Goal: Information Seeking & Learning: Get advice/opinions

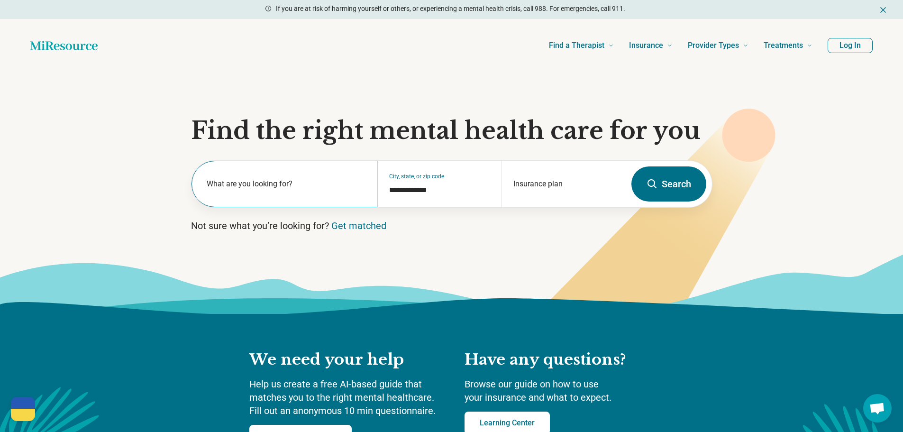
click at [325, 186] on label "What are you looking for?" at bounding box center [287, 183] width 160 height 11
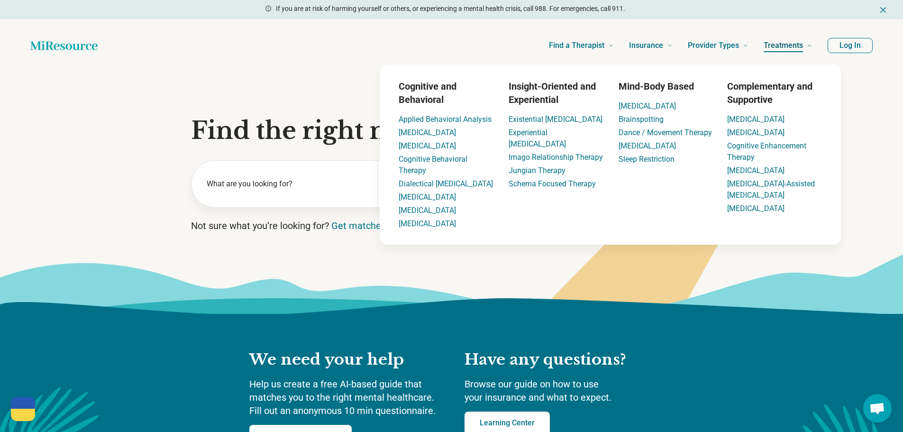
click at [782, 44] on span "Treatments" at bounding box center [782, 45] width 39 height 13
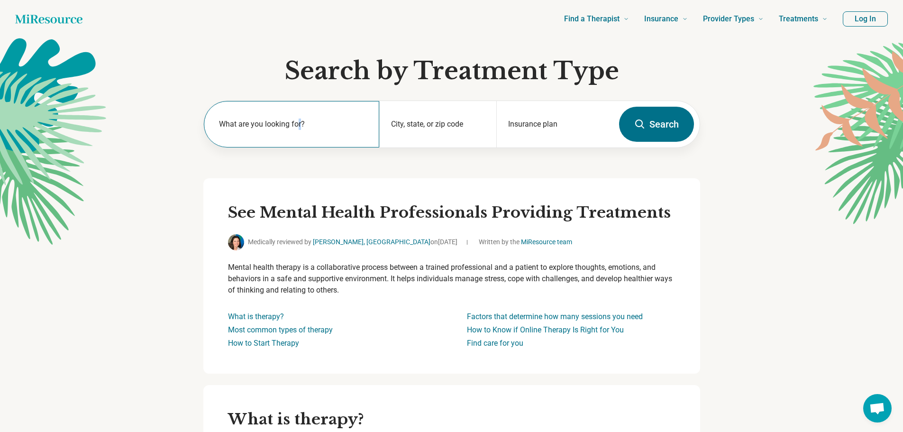
click at [300, 125] on label "What are you looking for?" at bounding box center [293, 123] width 149 height 11
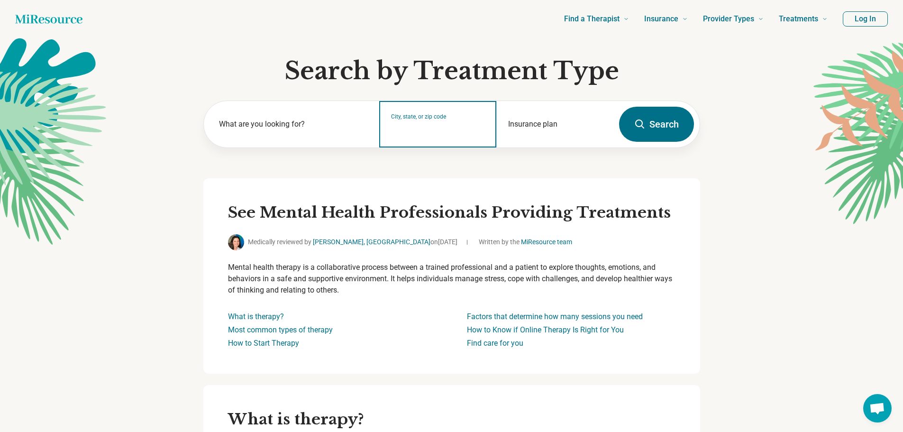
click at [408, 127] on input "City, state, or zip code" at bounding box center [438, 130] width 94 height 11
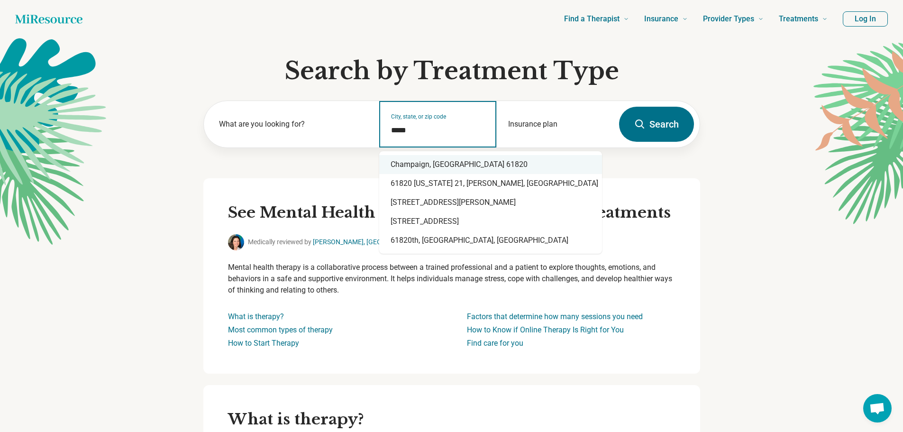
click at [417, 163] on div "Champaign, IL 61820" at bounding box center [490, 164] width 223 height 19
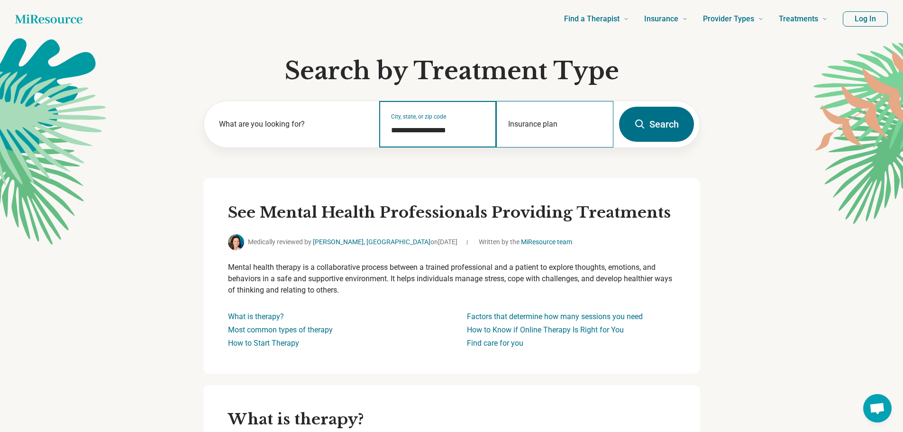
type input "**********"
click at [521, 120] on div "Insurance plan" at bounding box center [554, 124] width 117 height 46
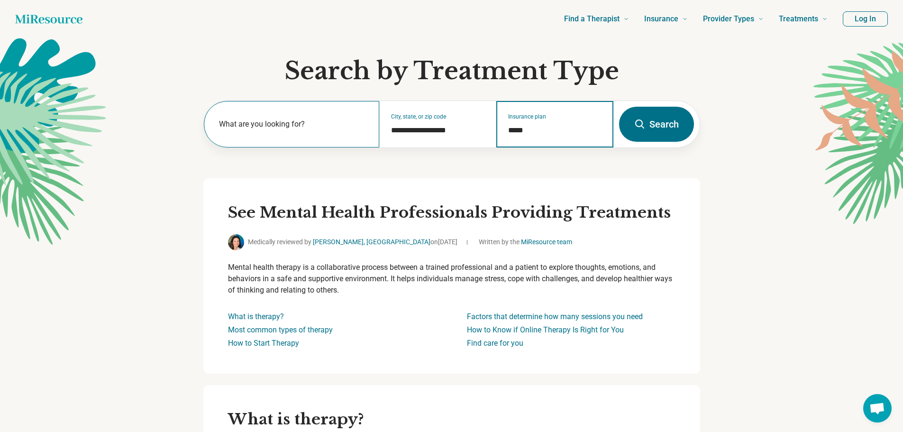
type input "*****"
click at [284, 126] on label "What are you looking for?" at bounding box center [293, 123] width 149 height 11
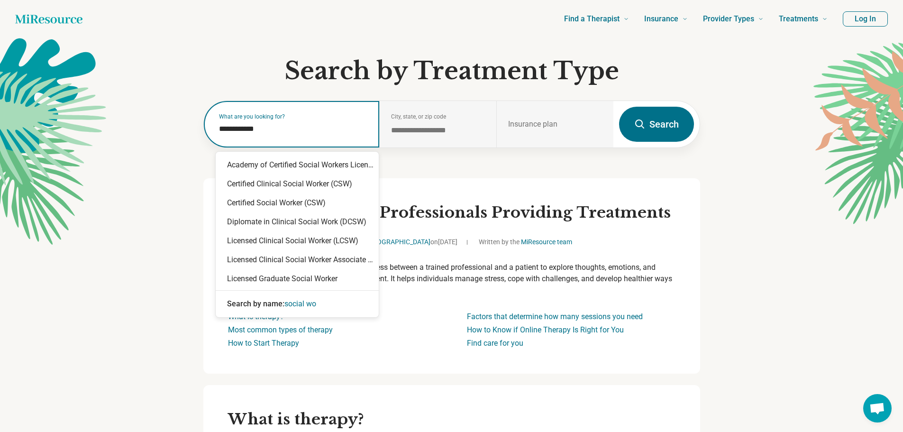
type input "**********"
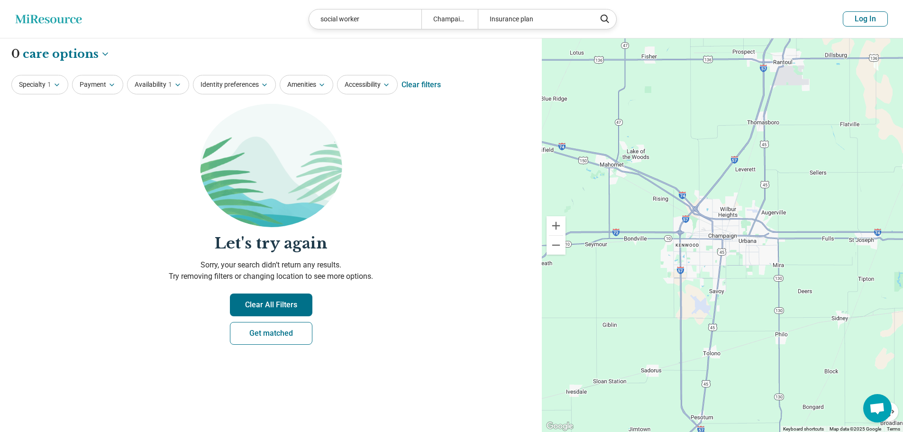
click at [291, 300] on button "Clear All Filters" at bounding box center [271, 304] width 82 height 23
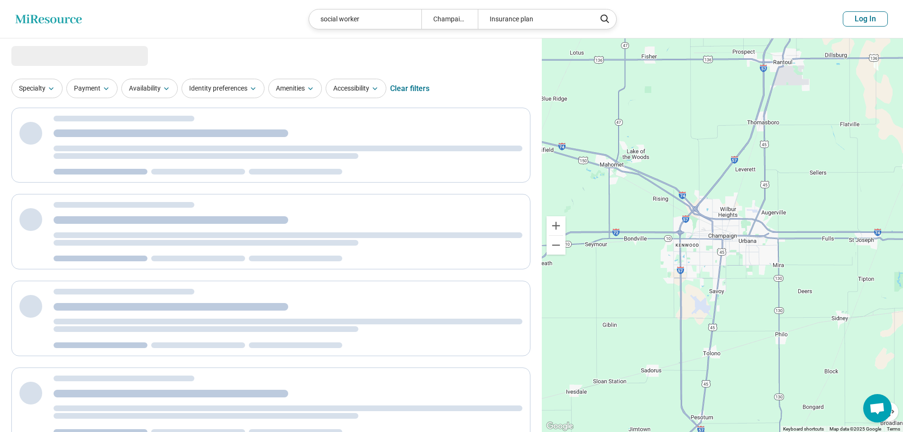
select select "***"
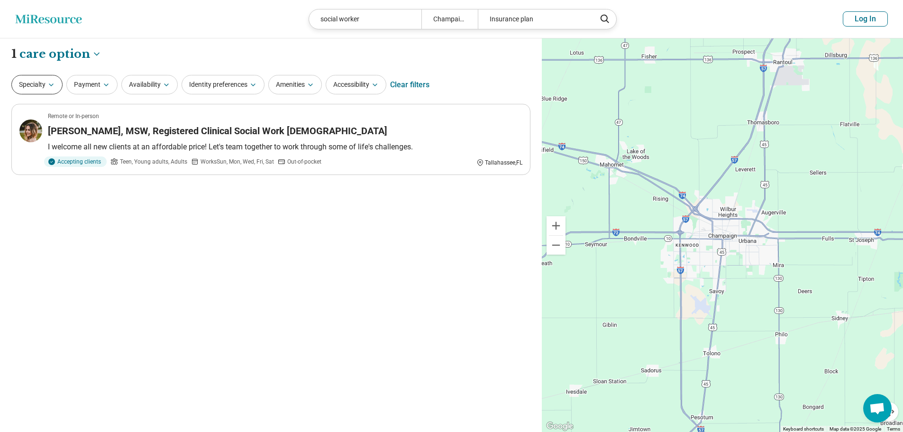
click at [54, 86] on icon "button" at bounding box center [51, 85] width 8 height 8
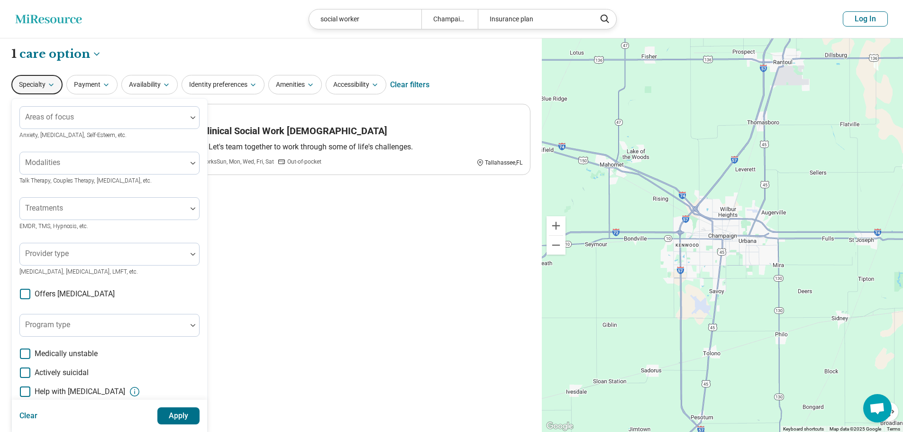
click at [54, 86] on icon "button" at bounding box center [51, 85] width 8 height 8
click at [305, 278] on div "**********" at bounding box center [271, 235] width 542 height 394
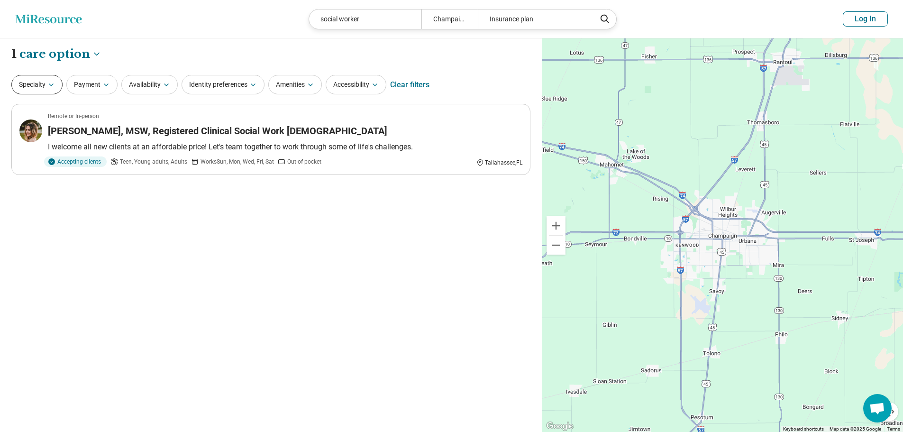
click at [45, 82] on button "Specialty" at bounding box center [36, 84] width 51 height 19
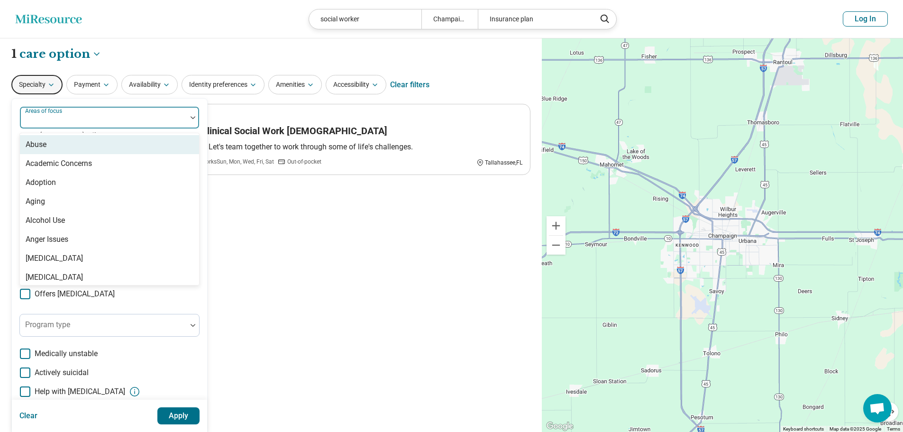
click at [185, 120] on div at bounding box center [103, 117] width 167 height 21
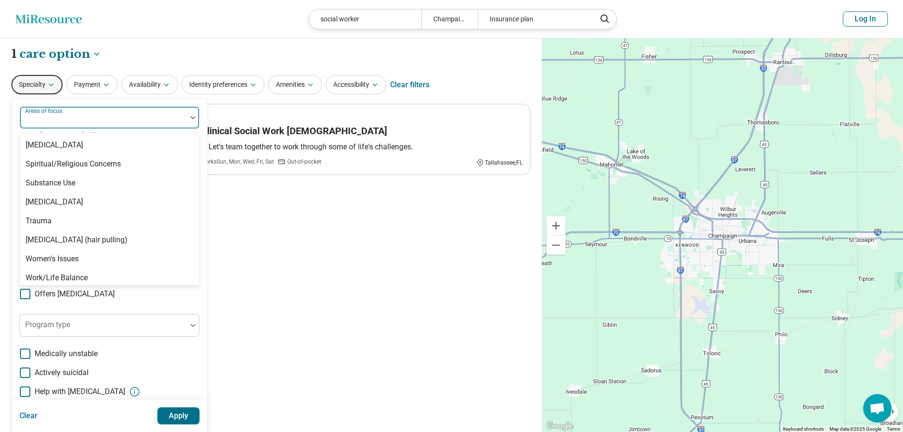
scroll to position [1771, 0]
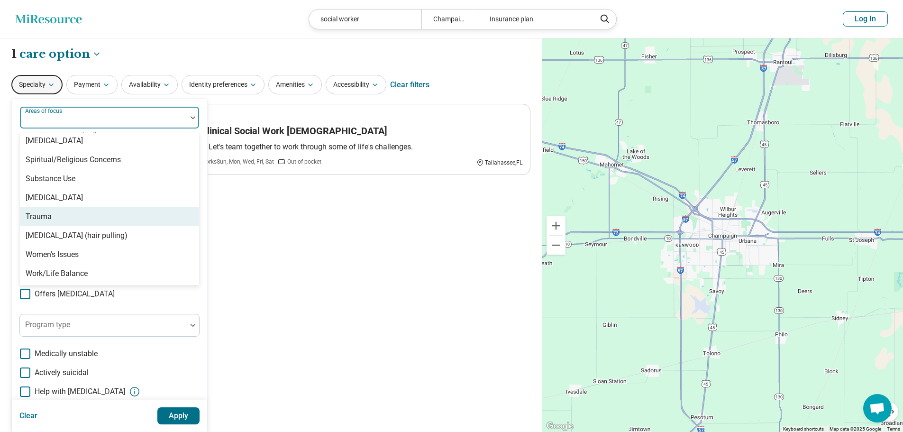
click at [75, 220] on div "Trauma" at bounding box center [109, 216] width 179 height 19
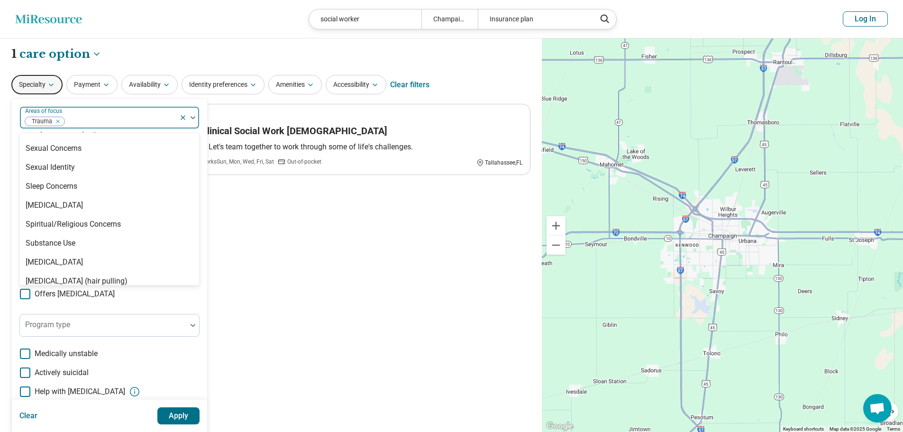
scroll to position [1657, 0]
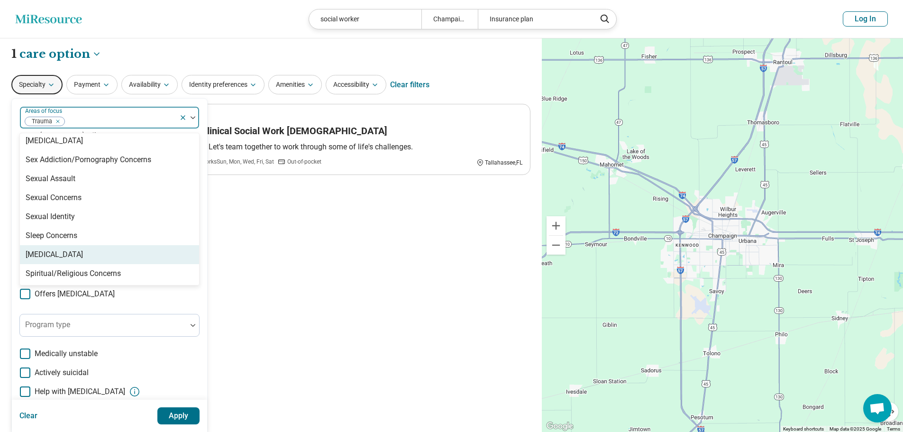
click at [108, 250] on div "[MEDICAL_DATA]" at bounding box center [109, 254] width 179 height 19
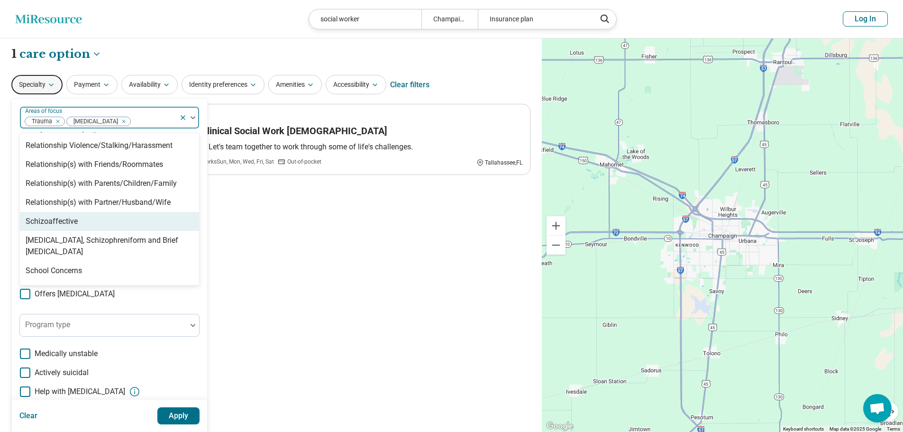
scroll to position [1467, 0]
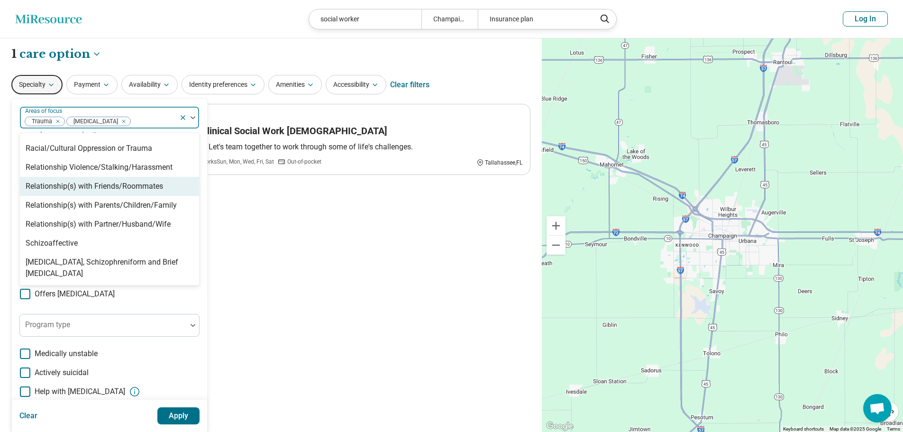
click at [106, 191] on div "Relationship(s) with Friends/Roommates" at bounding box center [94, 186] width 137 height 11
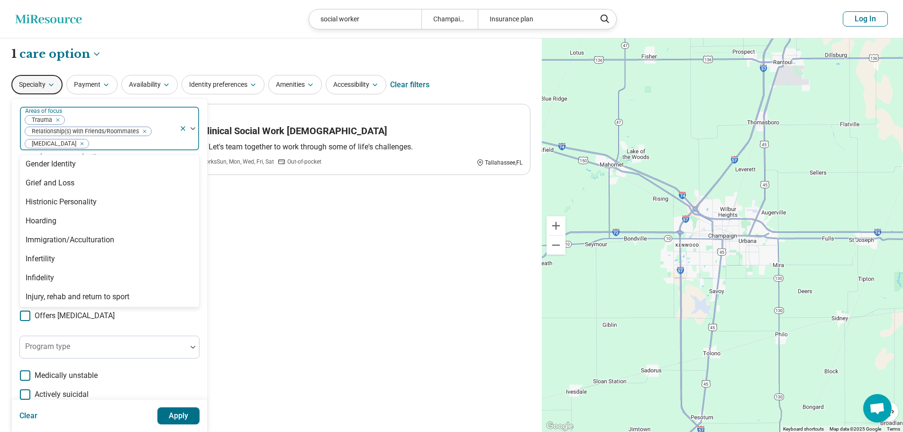
scroll to position [756, 0]
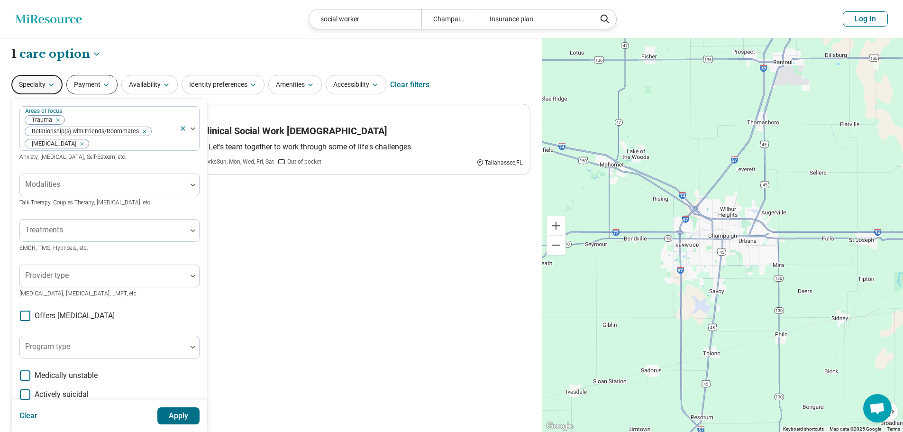
click at [109, 87] on icon "button" at bounding box center [106, 85] width 8 height 8
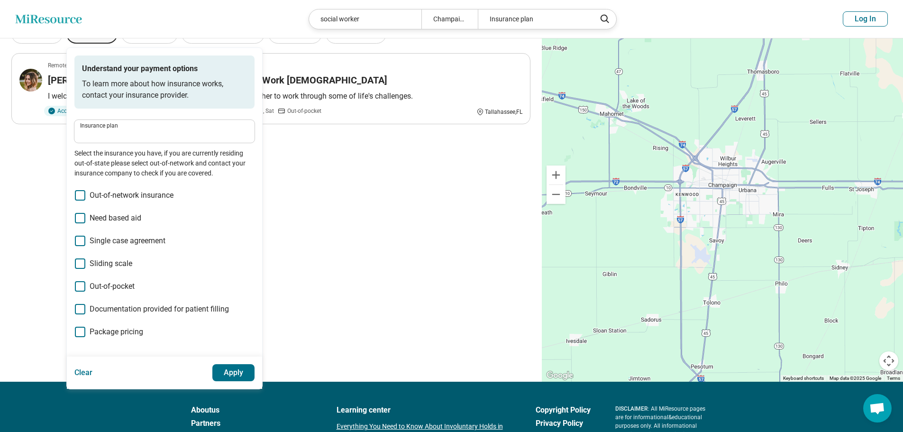
scroll to position [0, 0]
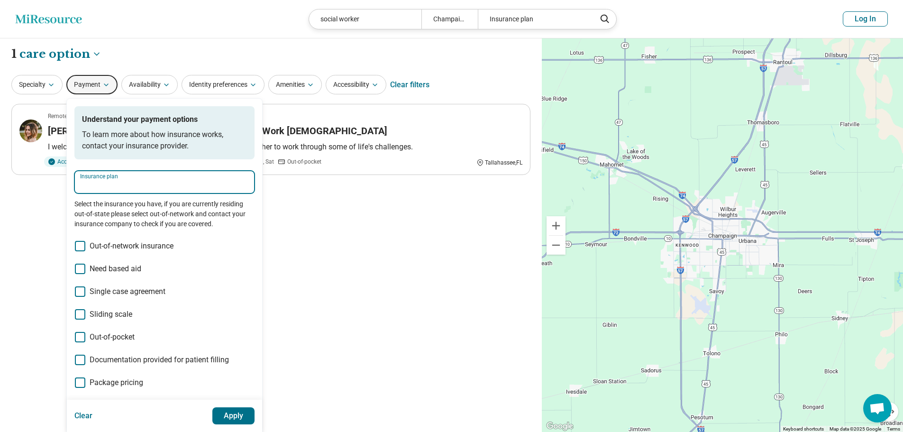
click at [144, 182] on input "Insurance plan" at bounding box center [164, 185] width 169 height 11
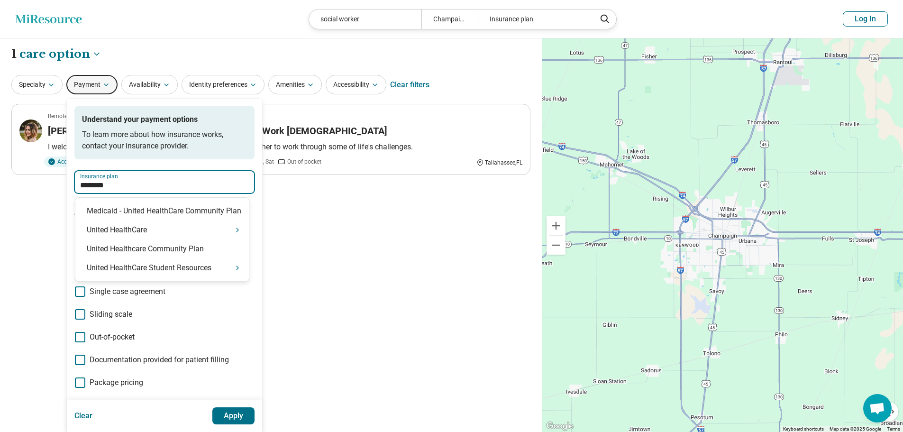
type input "*********"
click at [158, 272] on div "United HealthCare Student Resources" at bounding box center [161, 267] width 173 height 19
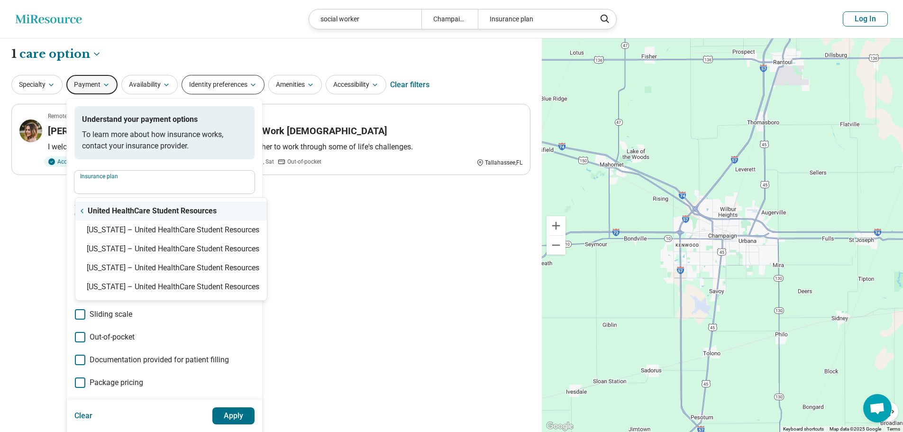
click at [210, 88] on button "Identity preferences" at bounding box center [223, 84] width 83 height 19
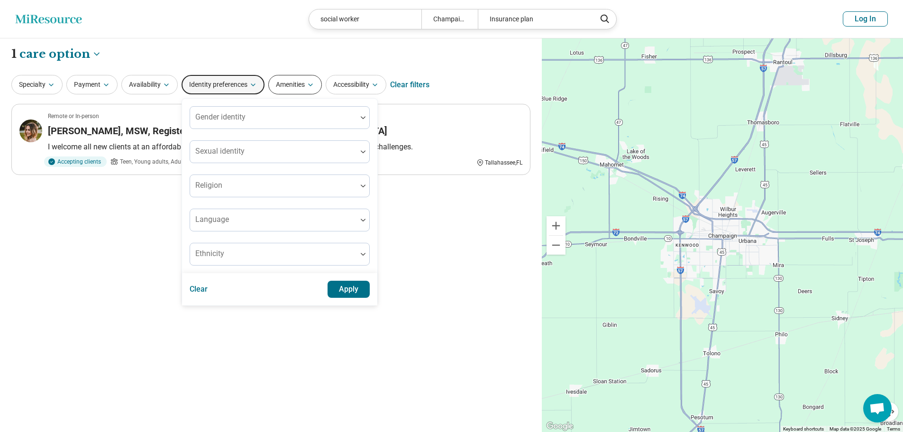
click at [293, 85] on button "Amenities" at bounding box center [295, 84] width 54 height 19
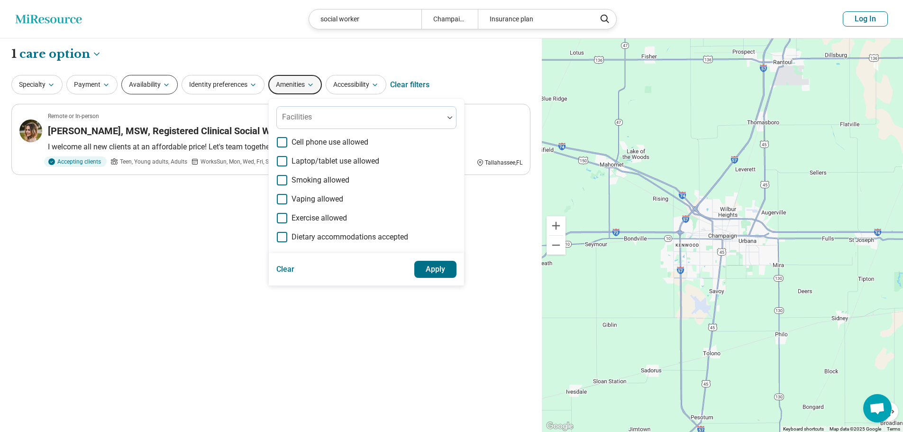
click at [146, 83] on button "Availability" at bounding box center [149, 84] width 56 height 19
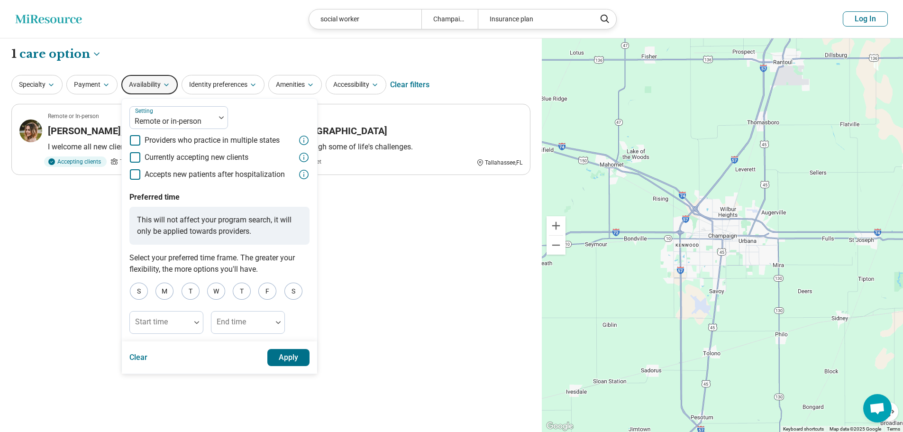
click at [146, 83] on button "Availability" at bounding box center [149, 84] width 56 height 19
click at [46, 83] on button "Specialty" at bounding box center [36, 84] width 51 height 19
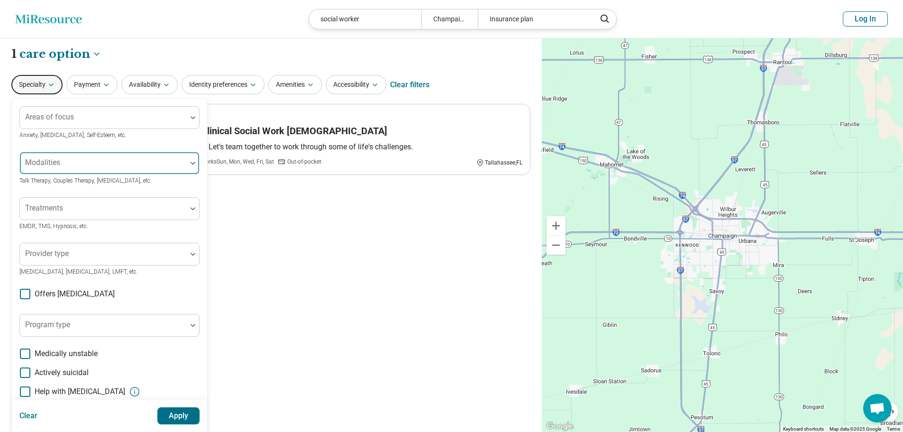
click at [73, 160] on div at bounding box center [103, 163] width 167 height 21
click at [73, 166] on div at bounding box center [103, 166] width 159 height 13
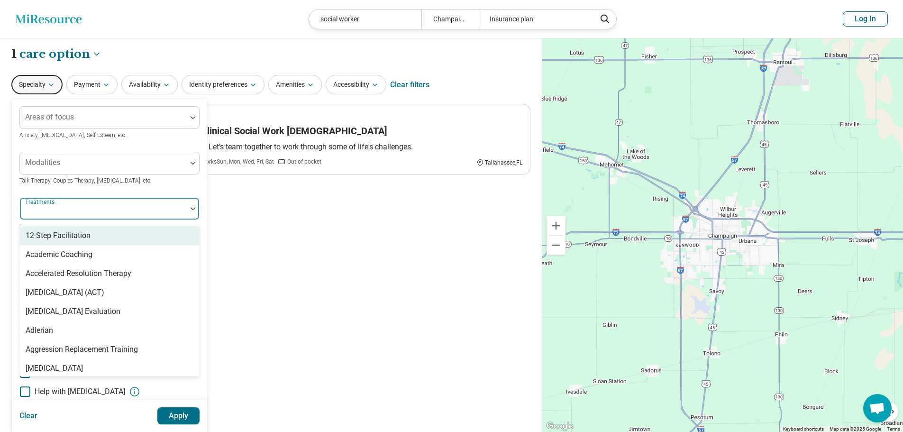
click at [78, 204] on div at bounding box center [103, 208] width 167 height 21
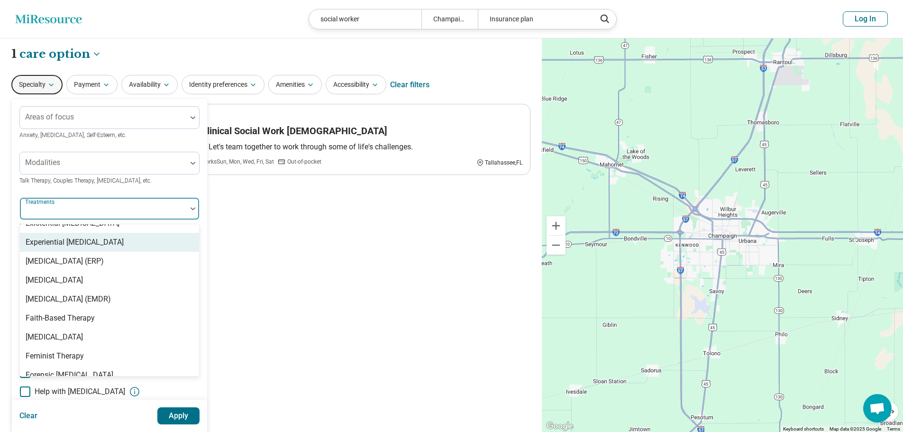
scroll to position [758, 0]
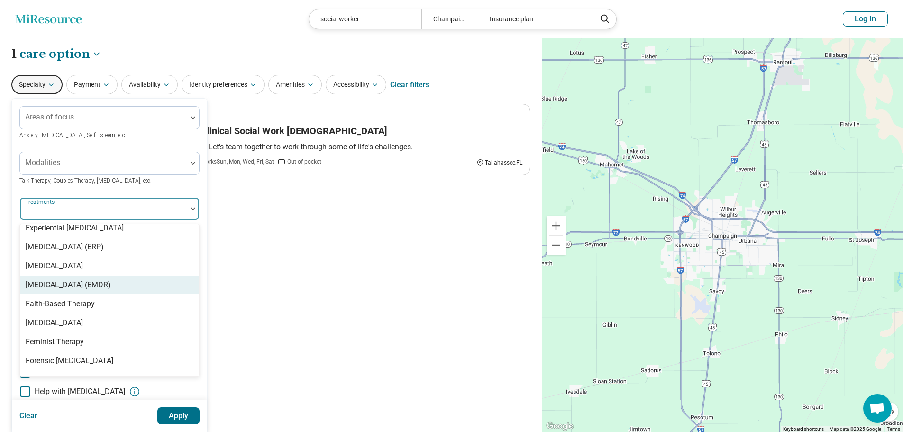
click at [46, 282] on div "[MEDICAL_DATA] (EMDR)" at bounding box center [68, 284] width 85 height 11
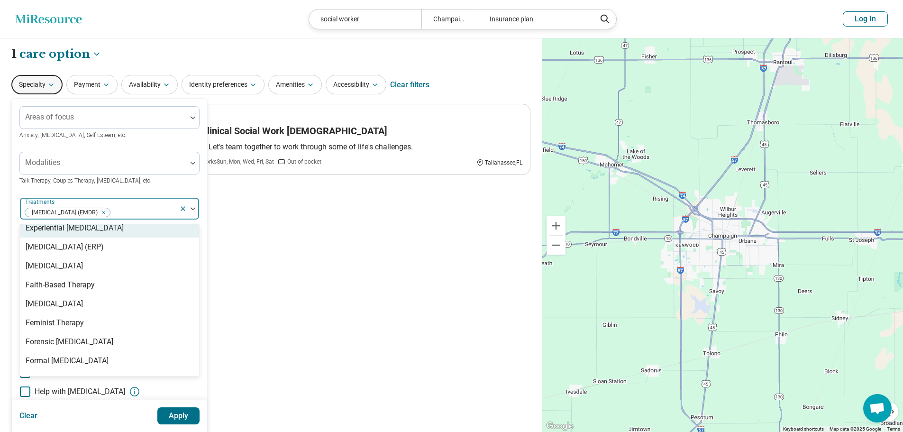
click at [195, 219] on div at bounding box center [189, 209] width 20 height 22
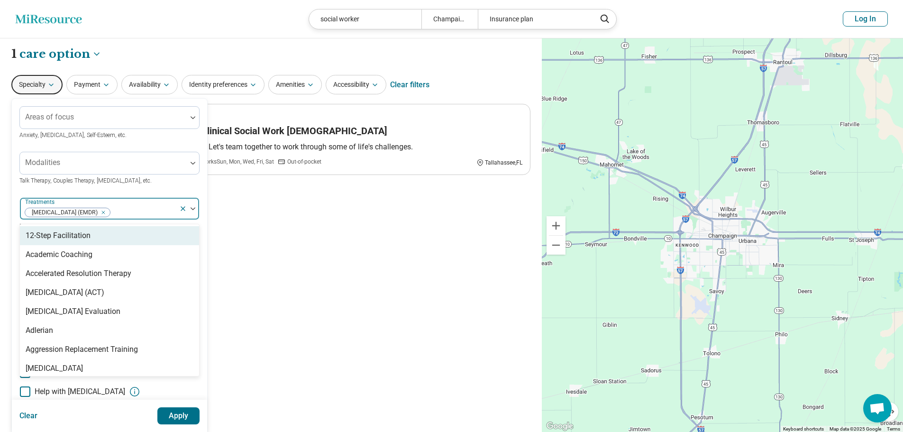
click at [193, 216] on div at bounding box center [189, 209] width 20 height 22
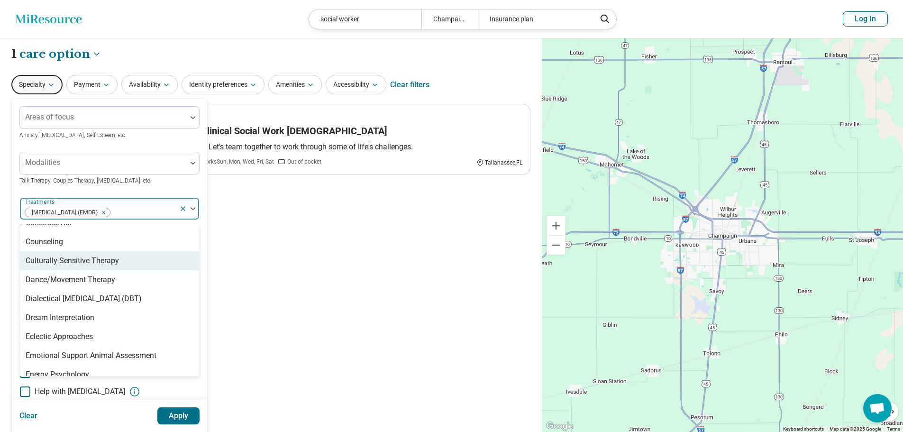
scroll to position [569, 0]
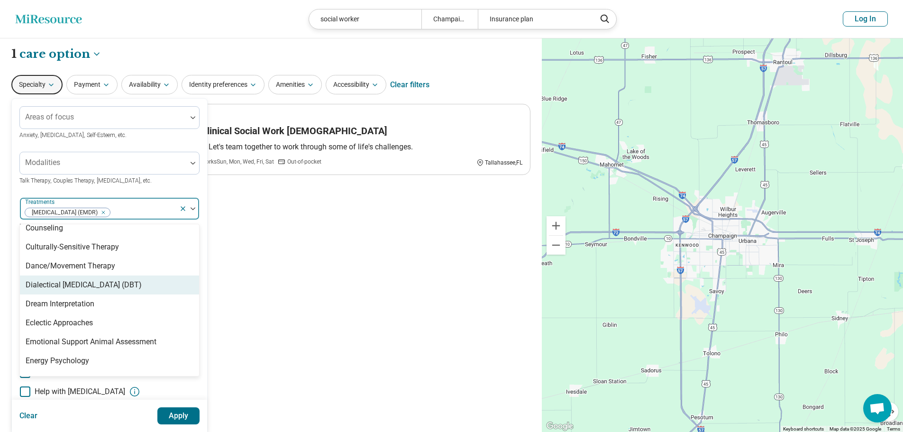
click at [118, 291] on div "Dialectical [MEDICAL_DATA] (DBT)" at bounding box center [84, 284] width 116 height 11
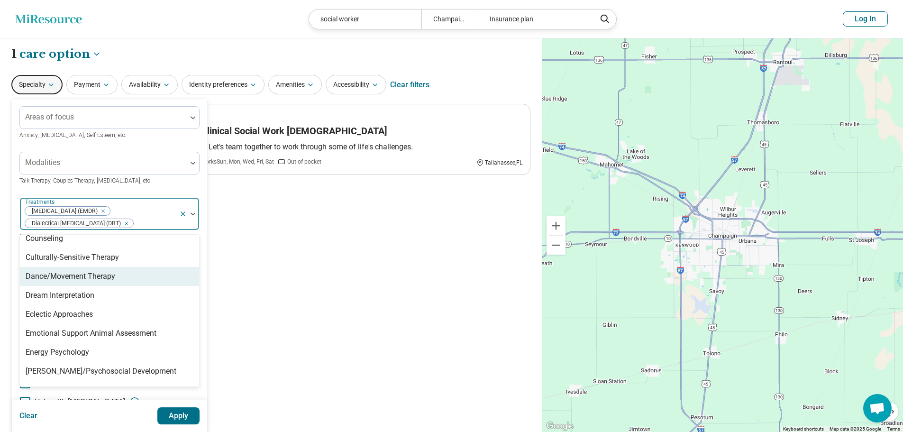
click at [247, 308] on div "**********" at bounding box center [271, 235] width 542 height 394
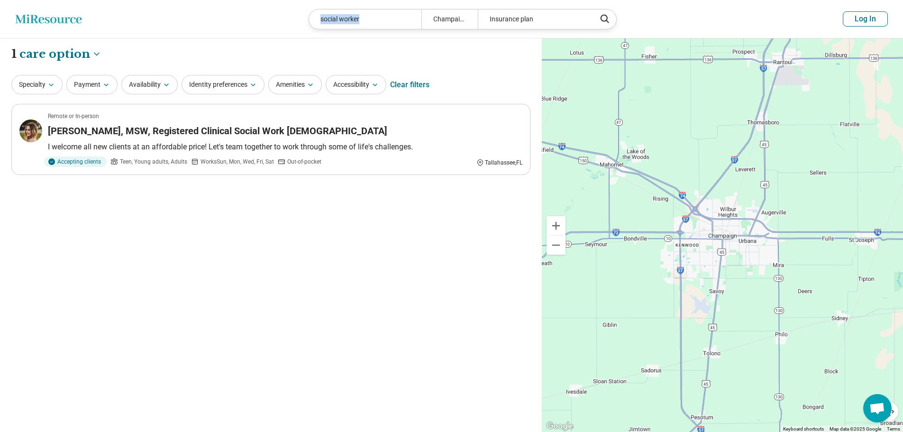
drag, startPoint x: 368, startPoint y: 17, endPoint x: 301, endPoint y: 11, distance: 66.6
click at [301, 11] on header "Miresource logo social worker Champaign, IL Insurance plan Log In" at bounding box center [451, 19] width 903 height 38
click at [48, 86] on icon "button" at bounding box center [51, 85] width 8 height 8
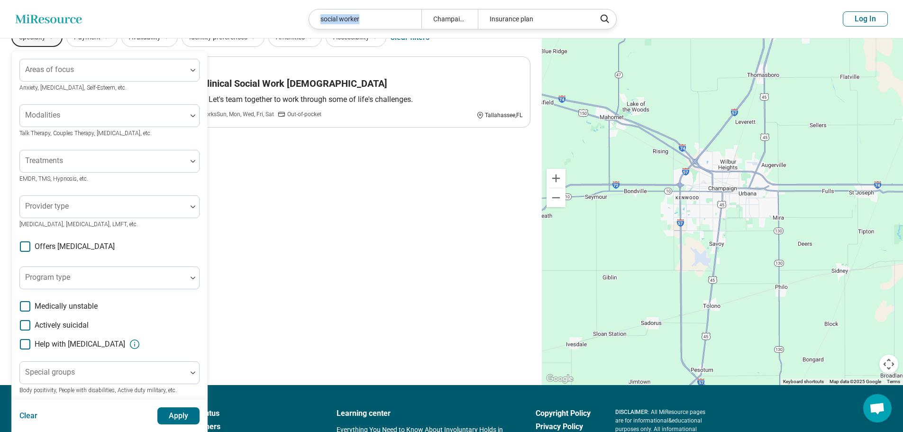
scroll to position [0, 0]
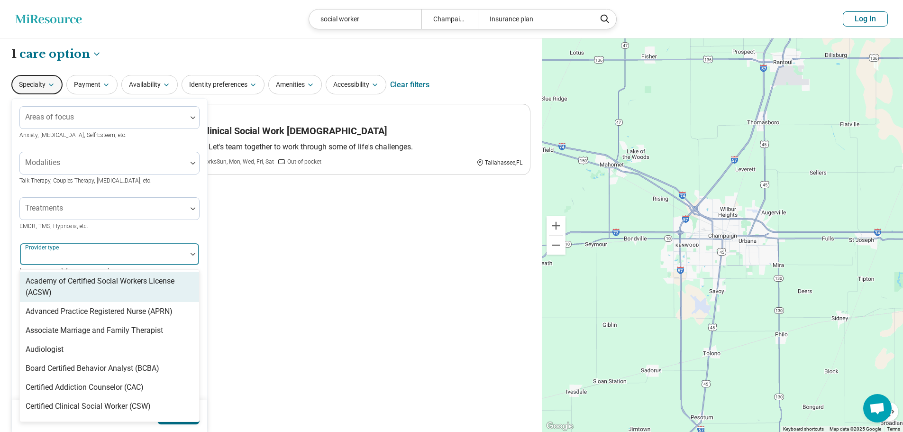
click at [191, 249] on div at bounding box center [193, 254] width 12 height 22
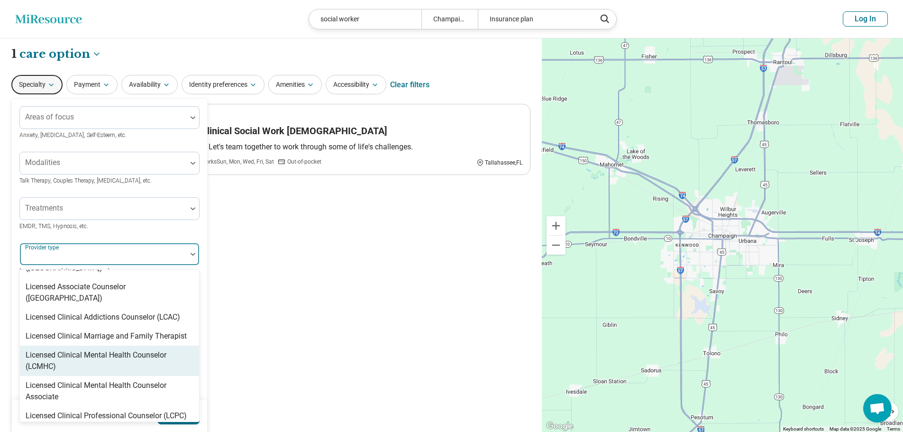
scroll to position [521, 0]
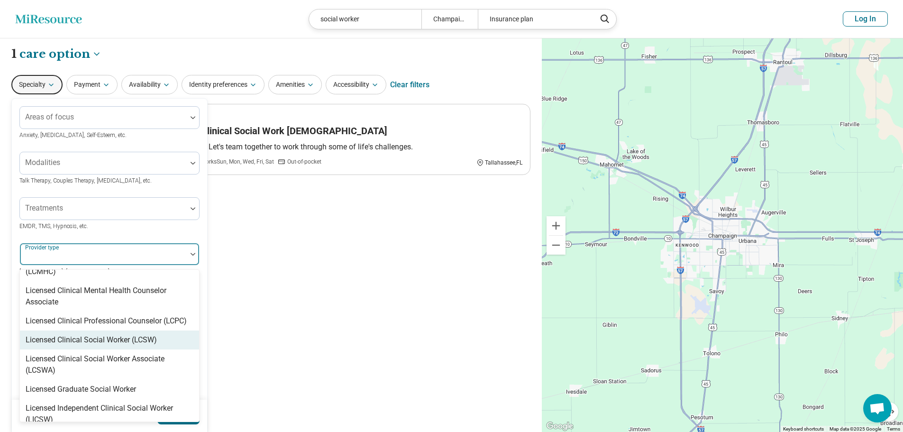
click at [139, 334] on div "Licensed Clinical Social Worker (LCSW)" at bounding box center [91, 339] width 131 height 11
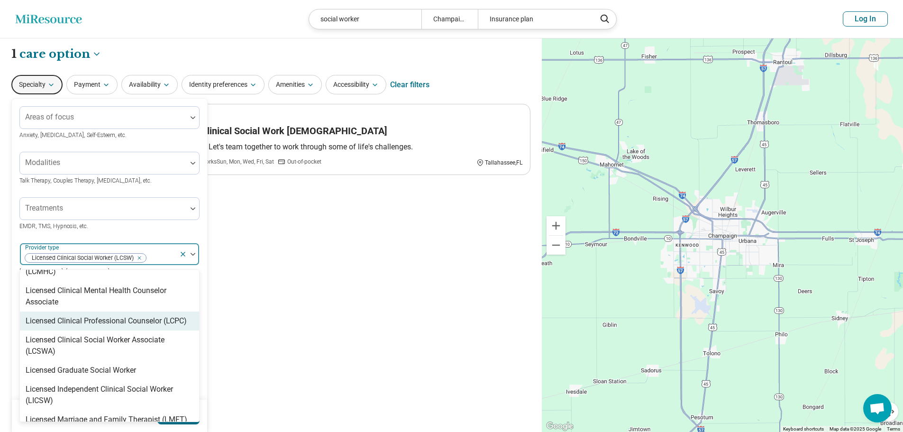
click at [153, 315] on div "Licensed Clinical Professional Counselor (LCPC)" at bounding box center [106, 320] width 161 height 11
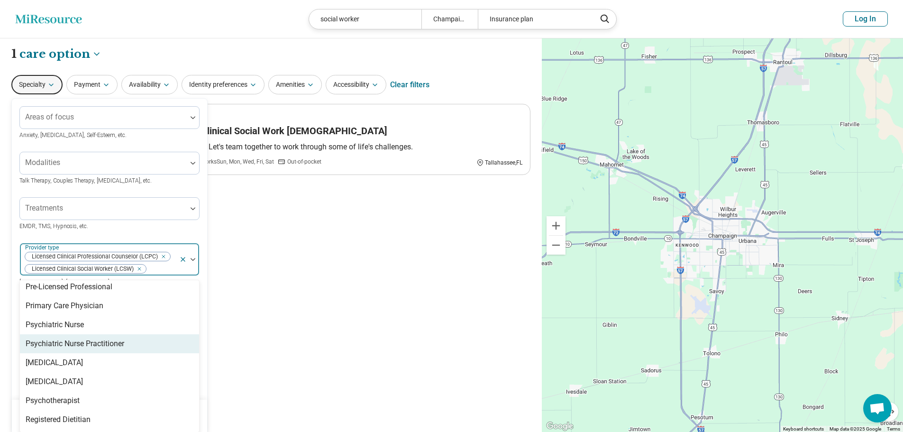
scroll to position [1185, 0]
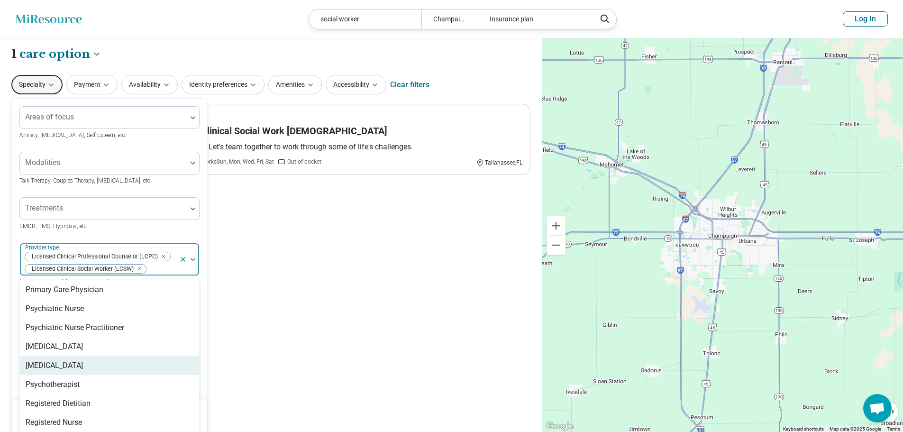
click at [83, 356] on div "Psychologist" at bounding box center [109, 365] width 179 height 19
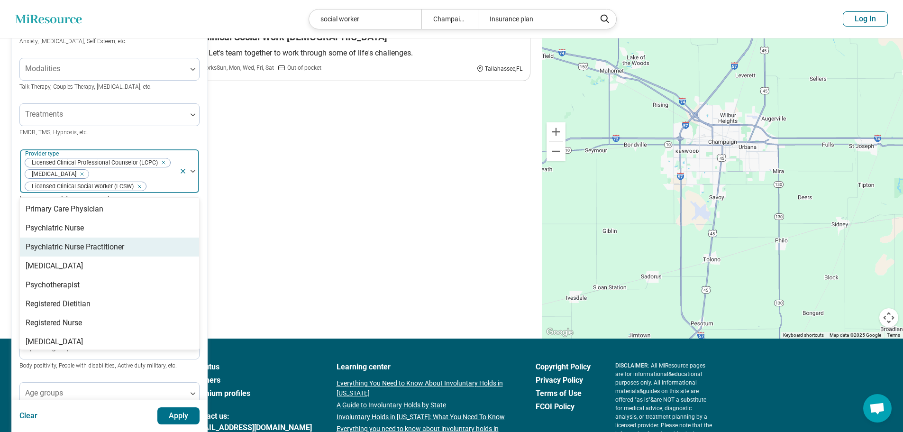
scroll to position [95, 0]
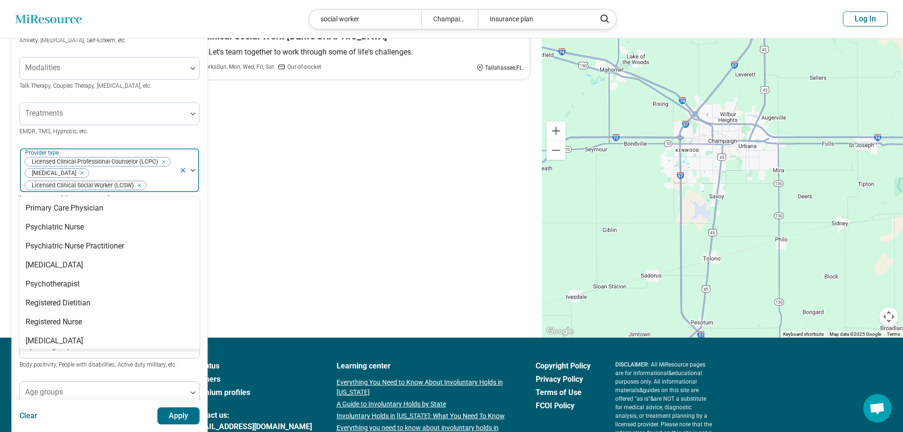
click at [171, 413] on button "Apply" at bounding box center [178, 415] width 43 height 17
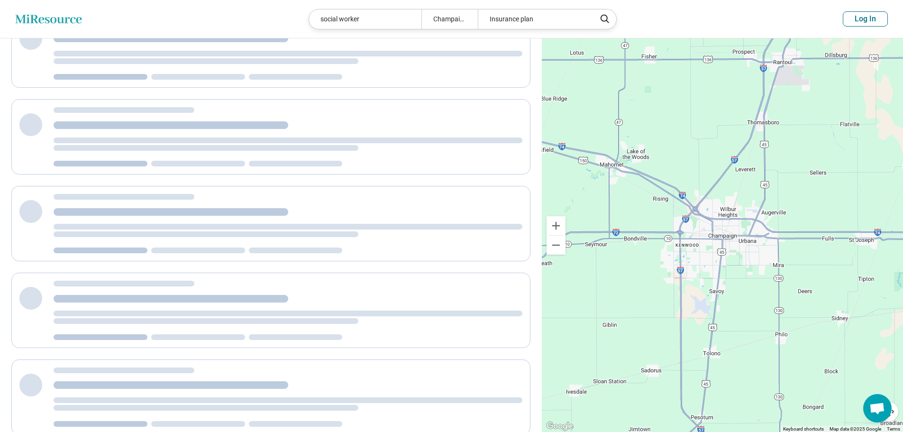
scroll to position [0, 0]
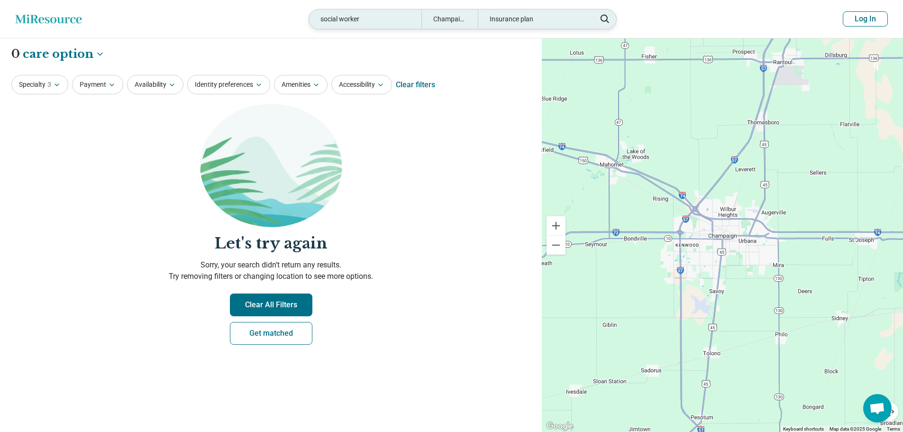
click at [378, 20] on div "social worker" at bounding box center [365, 18] width 112 height 19
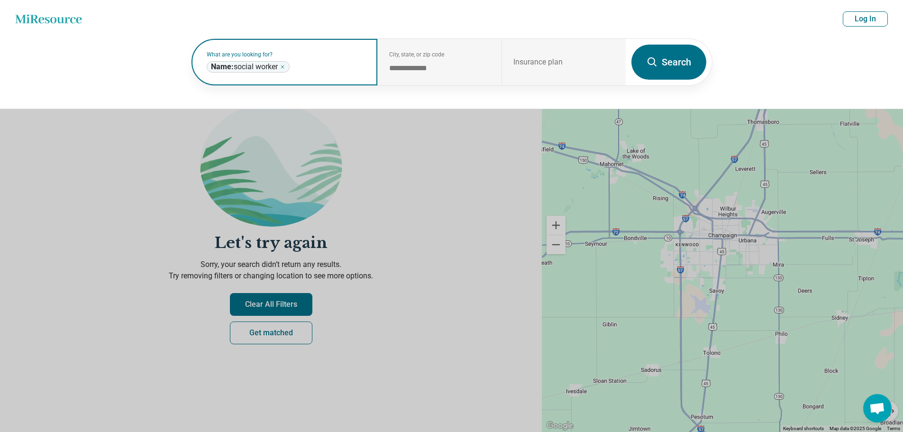
click at [285, 65] on icon "Remove" at bounding box center [283, 67] width 6 height 6
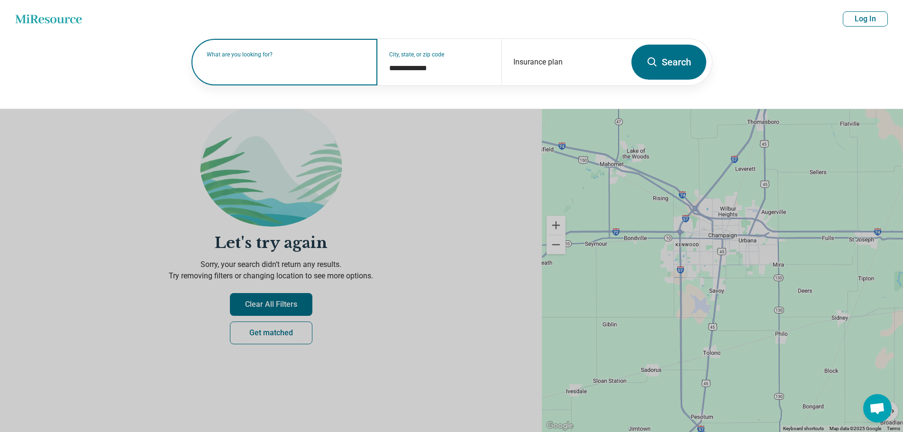
click at [665, 59] on button "Search" at bounding box center [668, 62] width 75 height 35
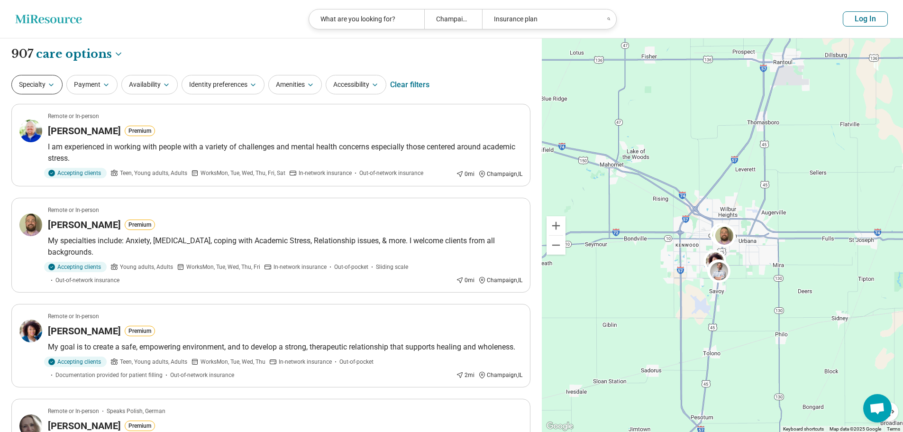
click at [54, 86] on icon "button" at bounding box center [51, 85] width 8 height 8
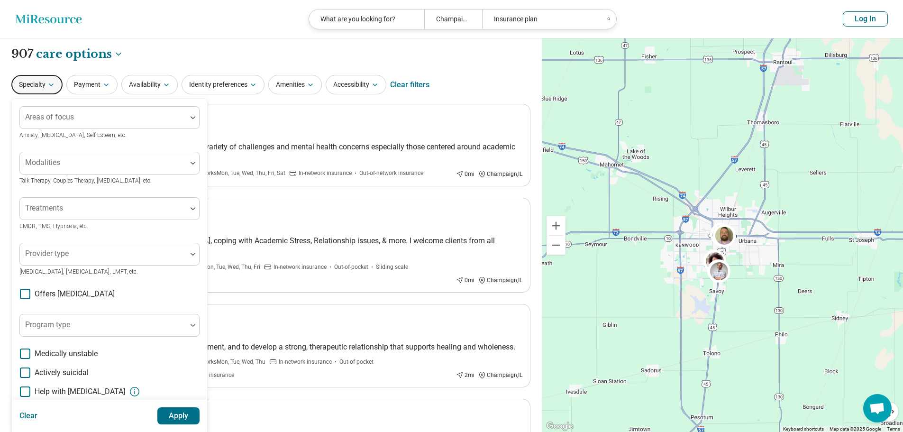
click at [54, 86] on icon "button" at bounding box center [51, 85] width 8 height 8
click at [414, 83] on div "Clear filters" at bounding box center [409, 84] width 39 height 23
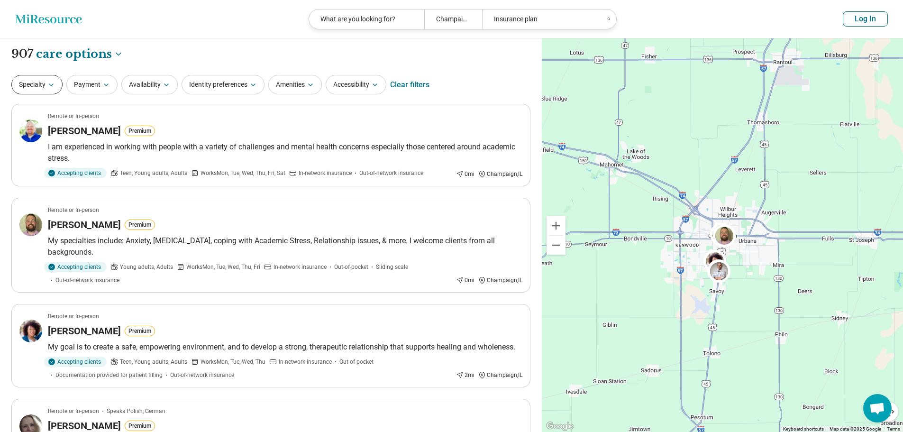
click at [56, 86] on button "Specialty" at bounding box center [36, 84] width 51 height 19
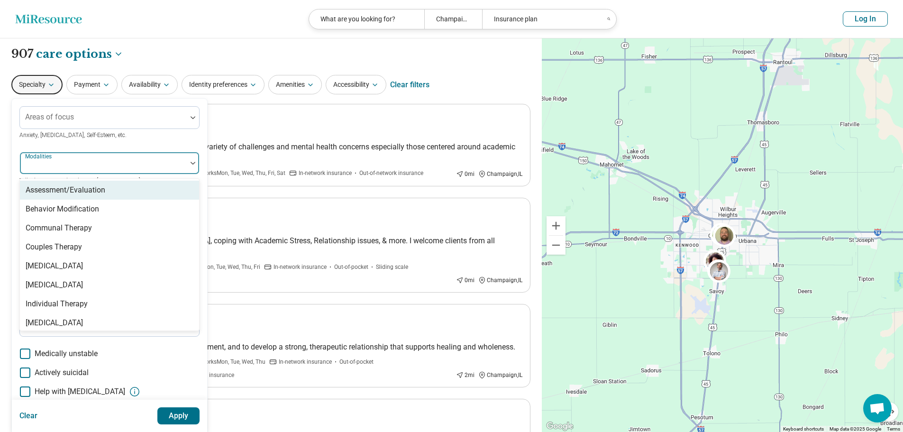
click at [196, 163] on div at bounding box center [193, 163] width 12 height 3
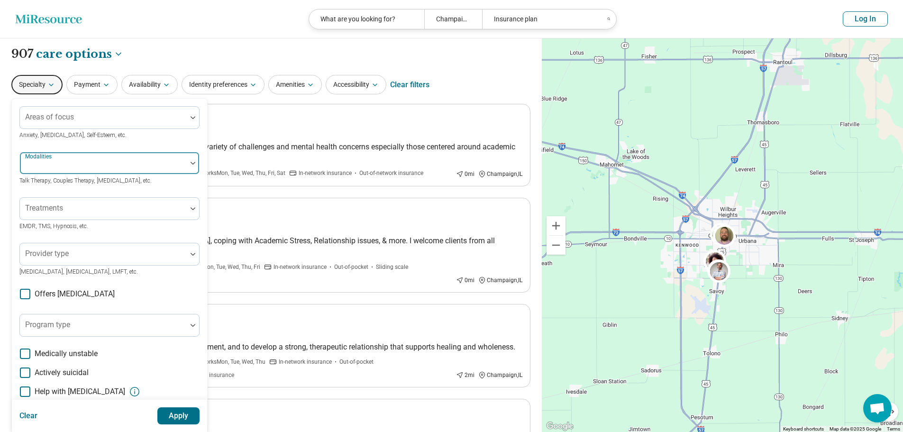
click at [184, 162] on div at bounding box center [103, 163] width 167 height 21
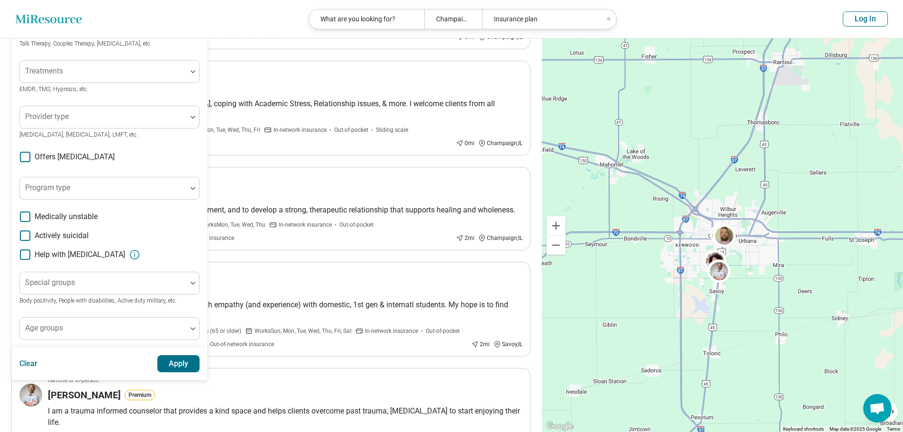
scroll to position [142, 0]
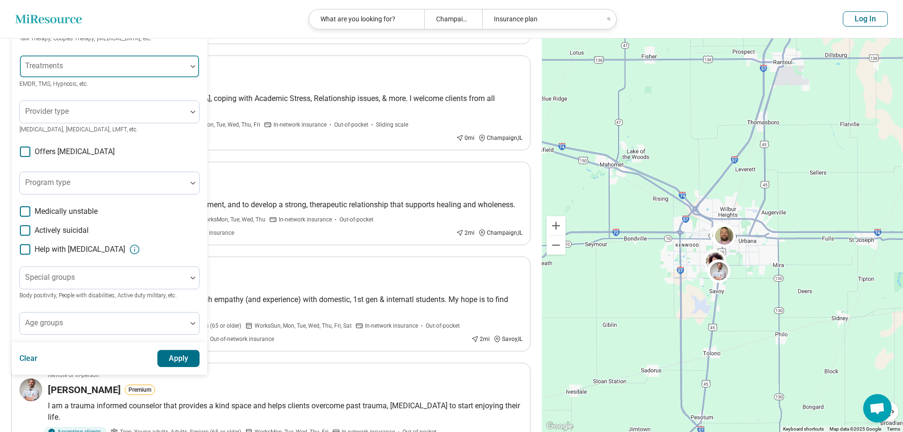
click at [184, 61] on div at bounding box center [103, 66] width 167 height 21
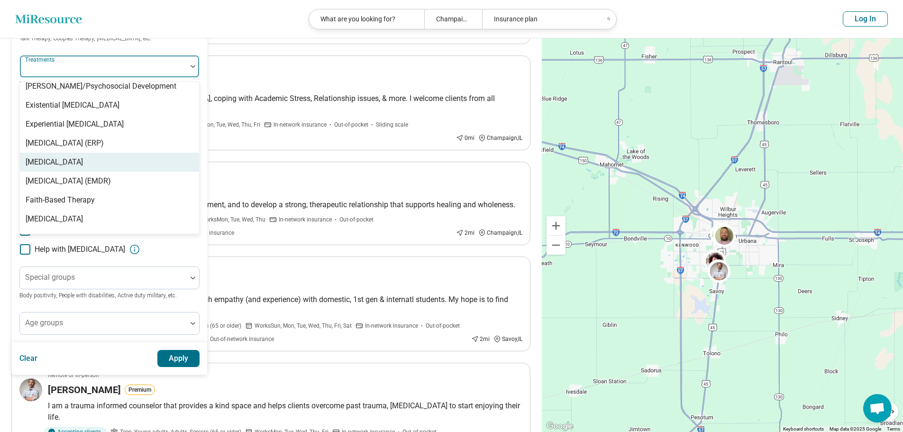
scroll to position [806, 0]
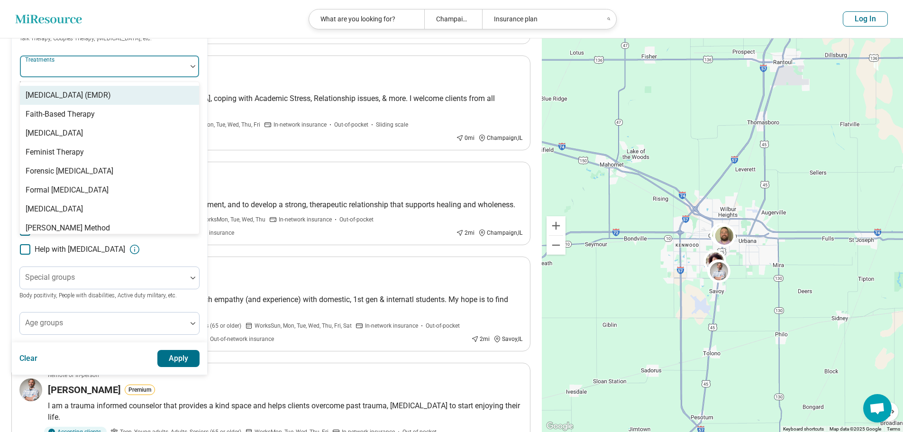
click at [109, 101] on div "[MEDICAL_DATA] (EMDR)" at bounding box center [68, 95] width 85 height 11
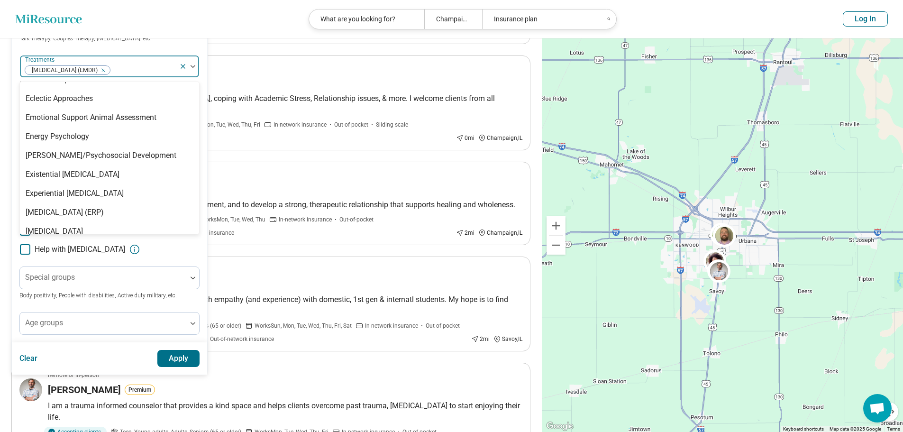
scroll to position [616, 0]
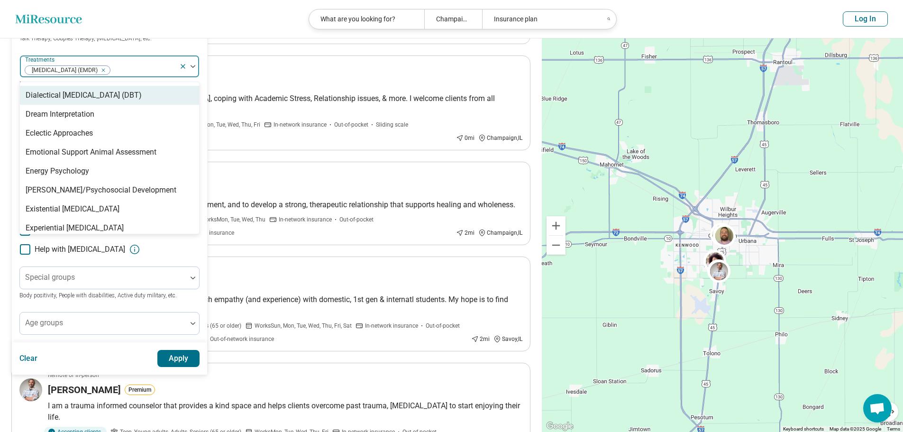
click at [119, 101] on div "Dialectical [MEDICAL_DATA] (DBT)" at bounding box center [84, 95] width 116 height 11
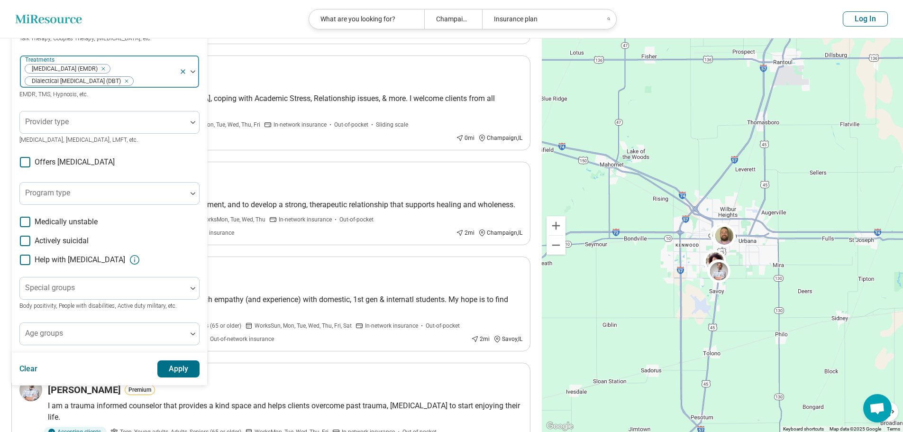
click at [195, 73] on img at bounding box center [193, 71] width 5 height 3
click at [180, 371] on button "Apply" at bounding box center [178, 368] width 43 height 17
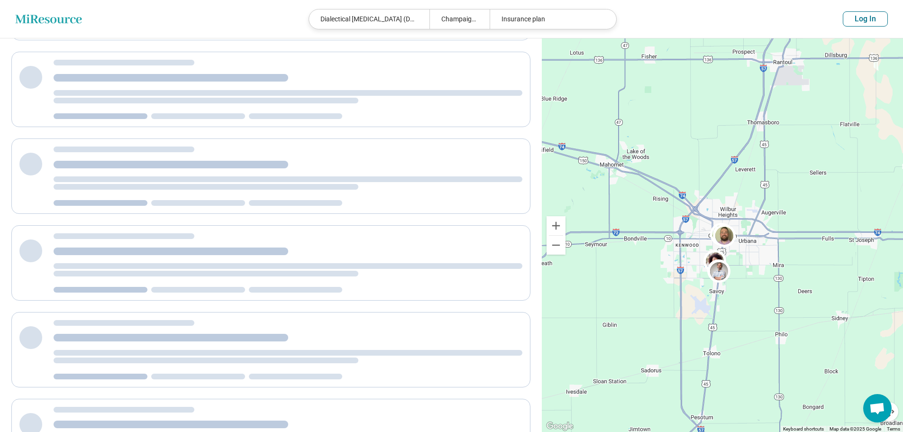
scroll to position [0, 0]
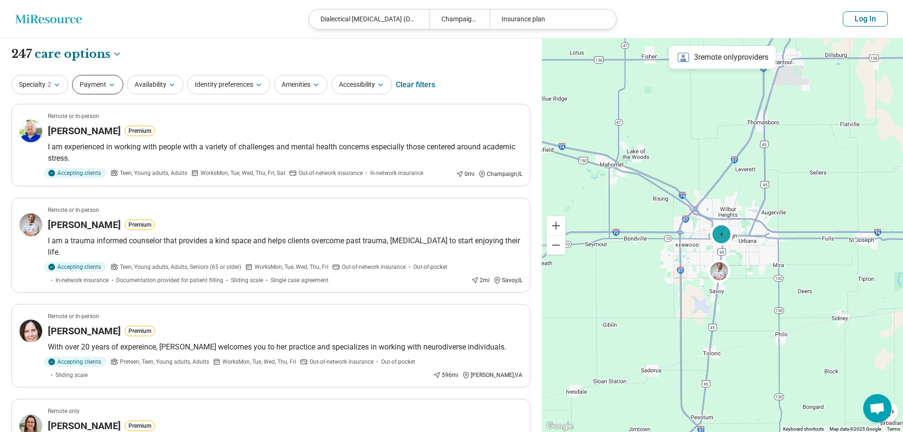
click at [102, 90] on button "Payment" at bounding box center [97, 84] width 51 height 19
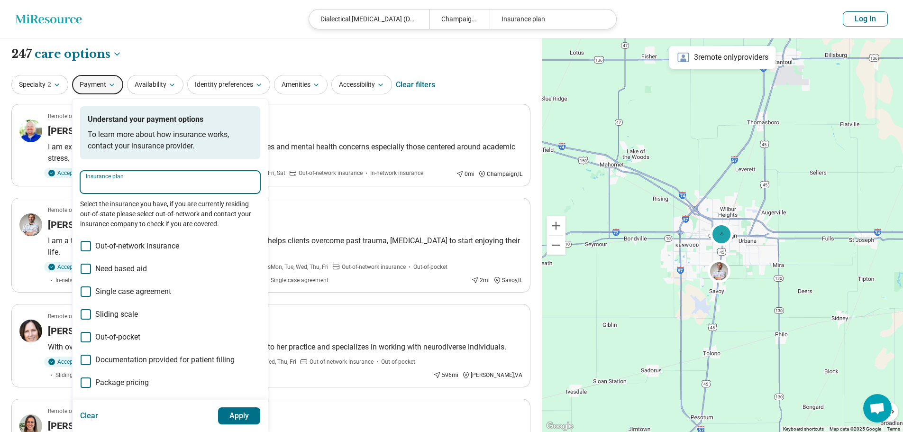
click at [138, 191] on input "Insurance plan" at bounding box center [170, 185] width 169 height 11
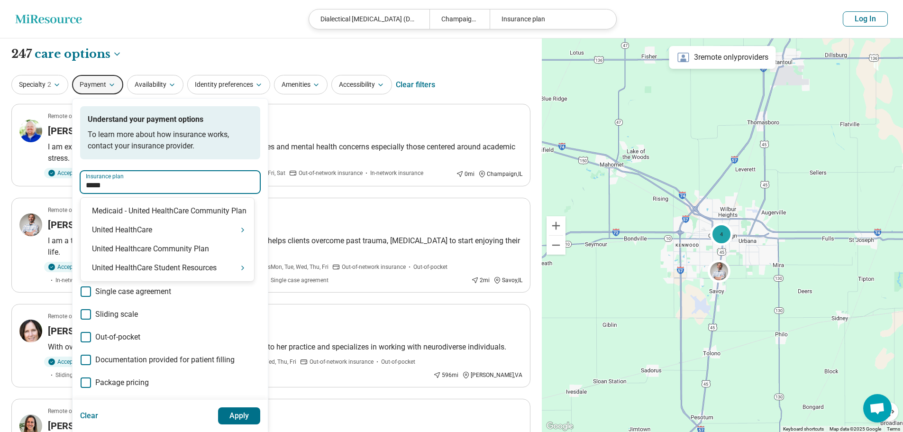
type input "******"
click at [147, 270] on div "United HealthCare Student Resources" at bounding box center [167, 267] width 173 height 19
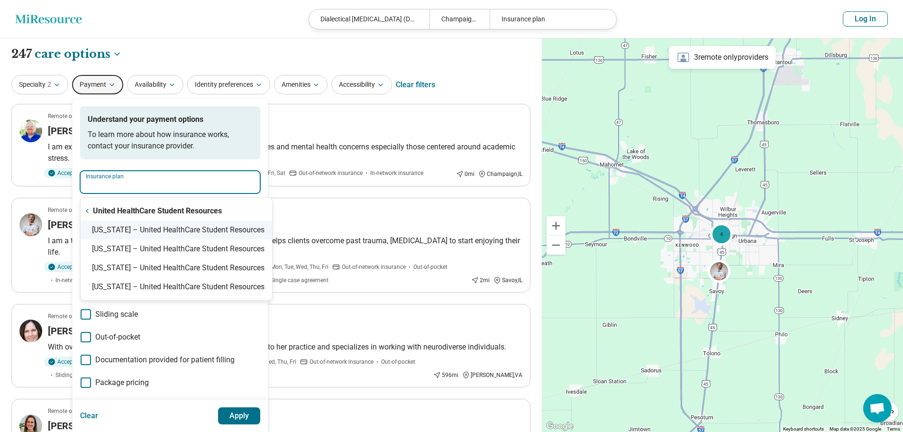
click at [150, 228] on div "Illinois – United HealthCare Student Resources" at bounding box center [176, 229] width 191 height 19
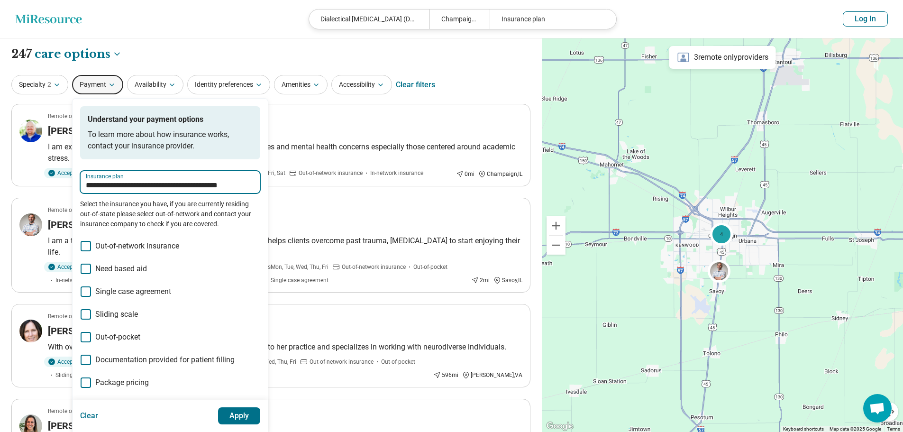
type input "**********"
click at [255, 416] on button "Apply" at bounding box center [239, 415] width 43 height 17
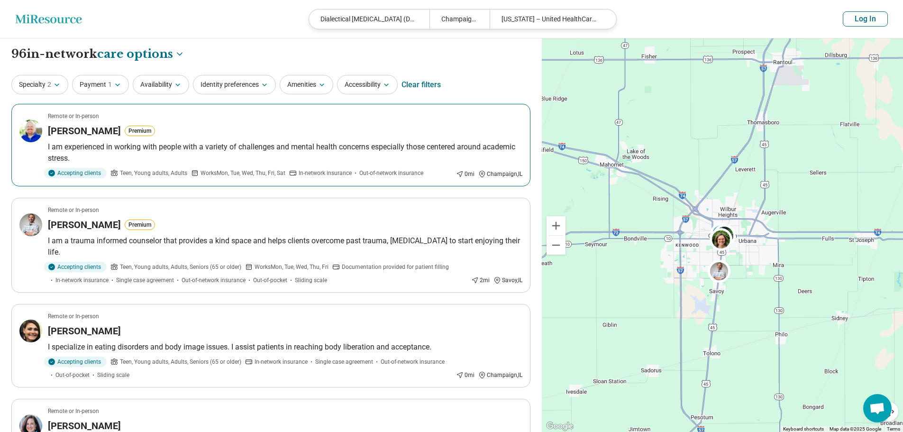
click at [409, 122] on article "Remote or In-person Kevin Shepherd Premium I am experienced in working with peo…" at bounding box center [270, 145] width 519 height 82
click at [859, 24] on button "Log In" at bounding box center [865, 18] width 45 height 15
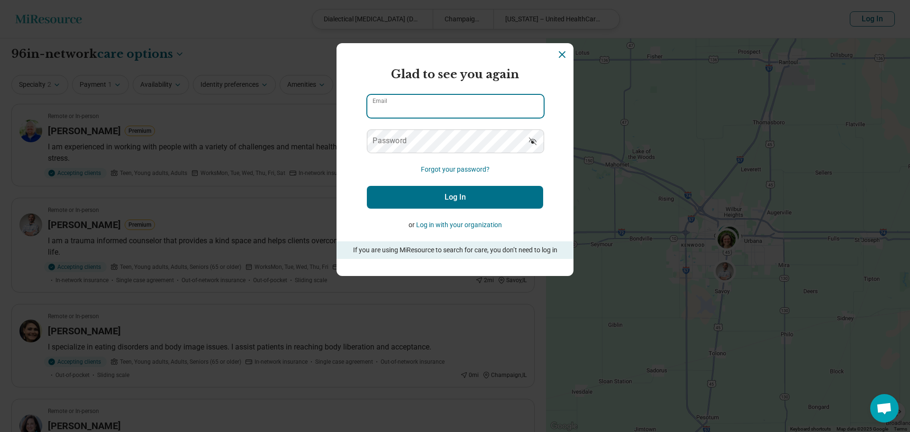
click at [436, 106] on input "Email" at bounding box center [455, 106] width 176 height 23
type input "**********"
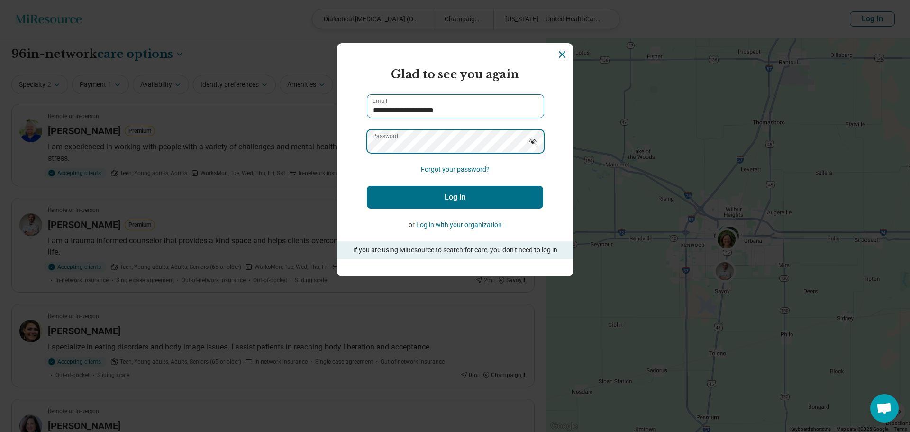
click at [367, 186] on button "Log In" at bounding box center [455, 197] width 176 height 23
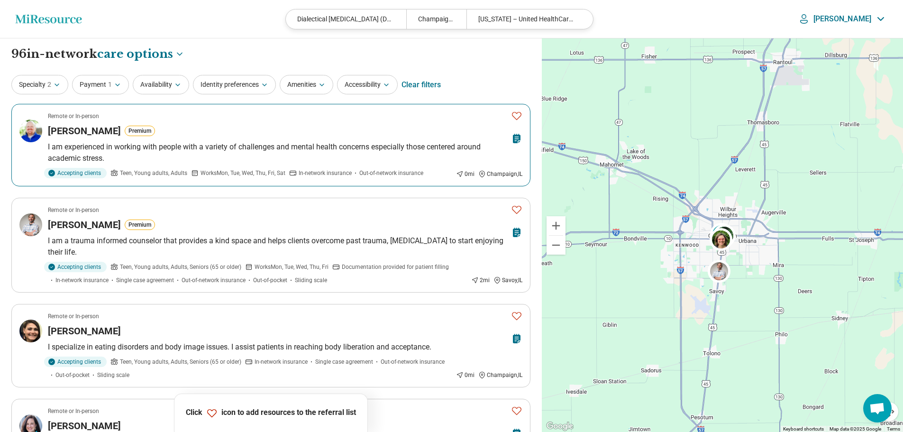
click at [518, 112] on icon "Favorite" at bounding box center [516, 116] width 9 height 8
click at [514, 208] on icon "Favorite" at bounding box center [516, 209] width 11 height 11
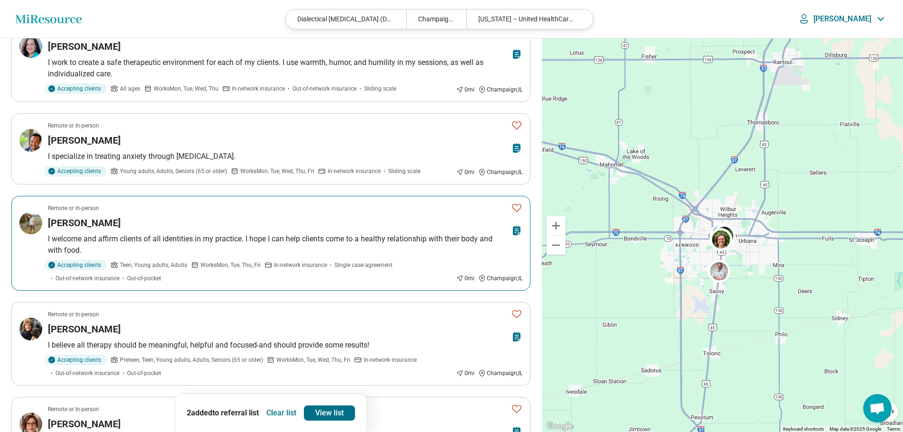
scroll to position [427, 0]
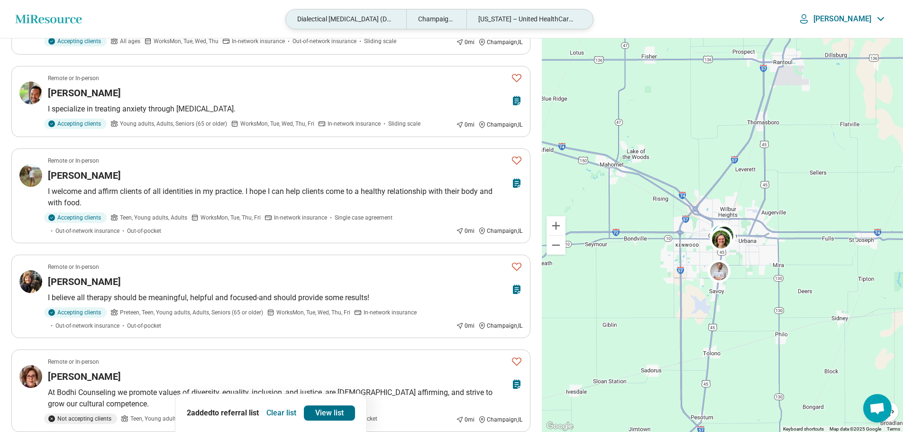
click at [394, 19] on div "Dialectical Behavior Therapy (DBT), Eye Movement Desensitization and Reprocessi…" at bounding box center [346, 18] width 120 height 19
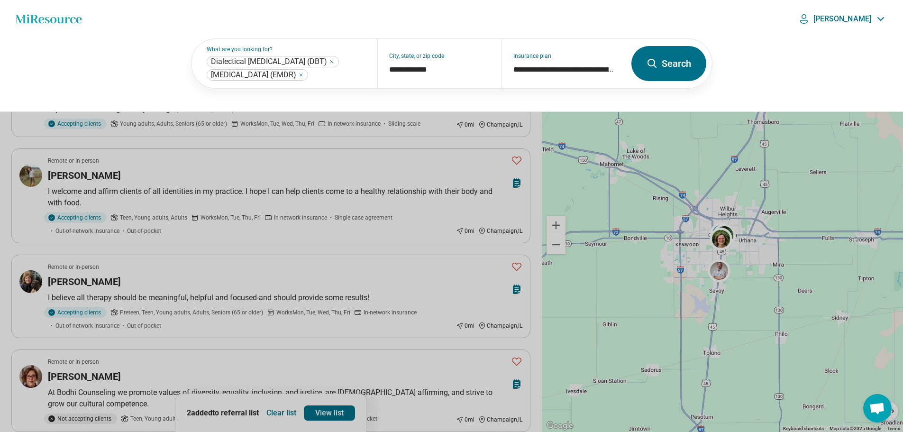
click at [74, 44] on div "**********" at bounding box center [451, 75] width 903 height 74
click at [539, 198] on button at bounding box center [451, 216] width 903 height 432
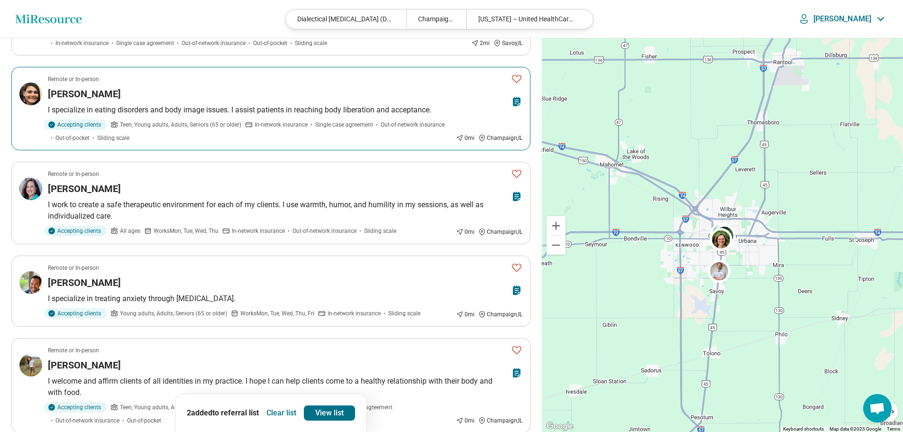
scroll to position [0, 0]
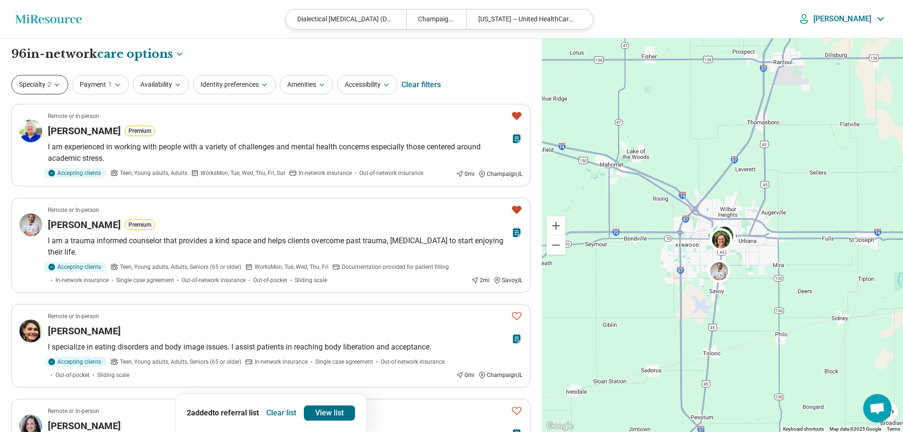
click at [47, 84] on span "2" at bounding box center [49, 85] width 4 height 10
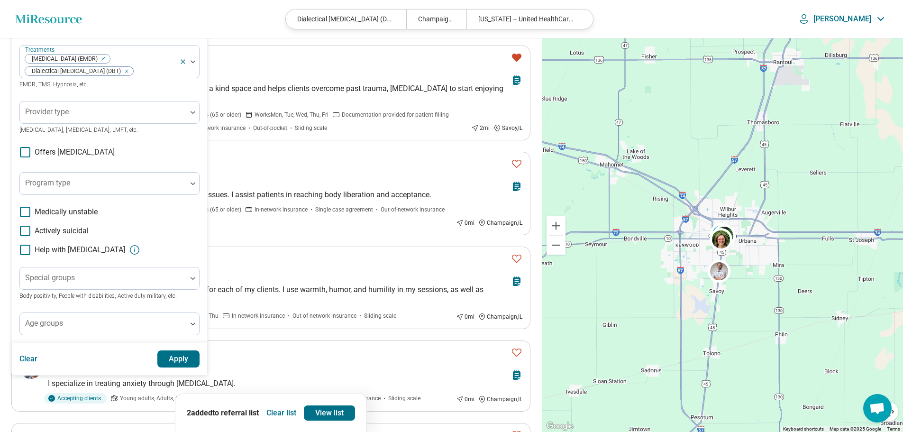
scroll to position [237, 0]
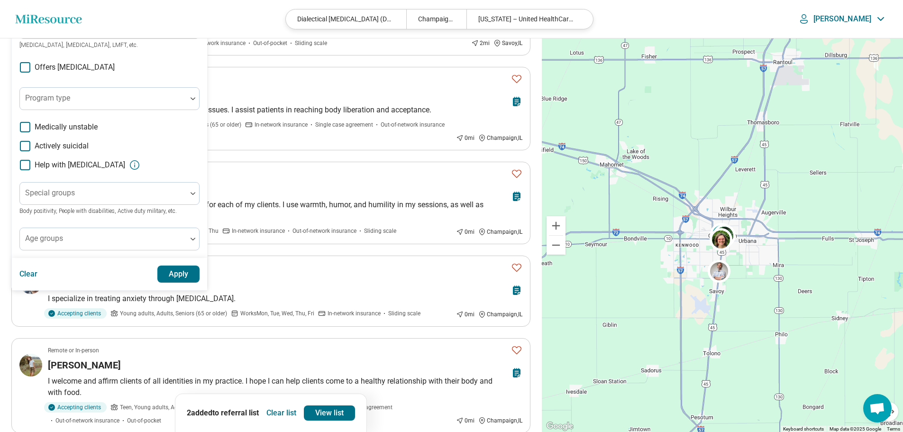
click at [540, 254] on div "**********" at bounding box center [271, 356] width 542 height 1110
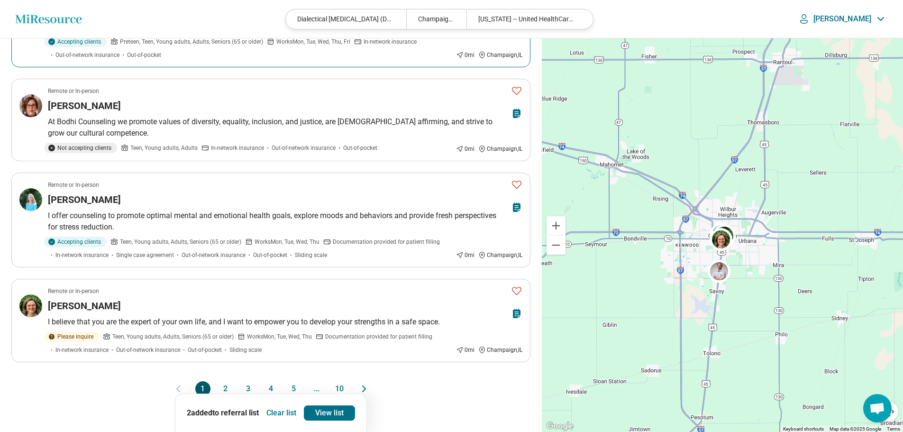
scroll to position [711, 0]
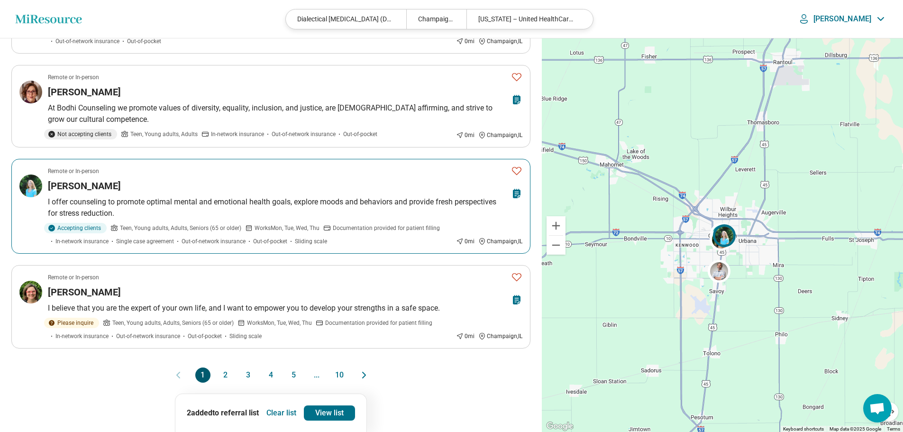
click at [513, 168] on icon "Favorite" at bounding box center [516, 170] width 11 height 11
click at [365, 369] on icon "Next page" at bounding box center [363, 374] width 11 height 11
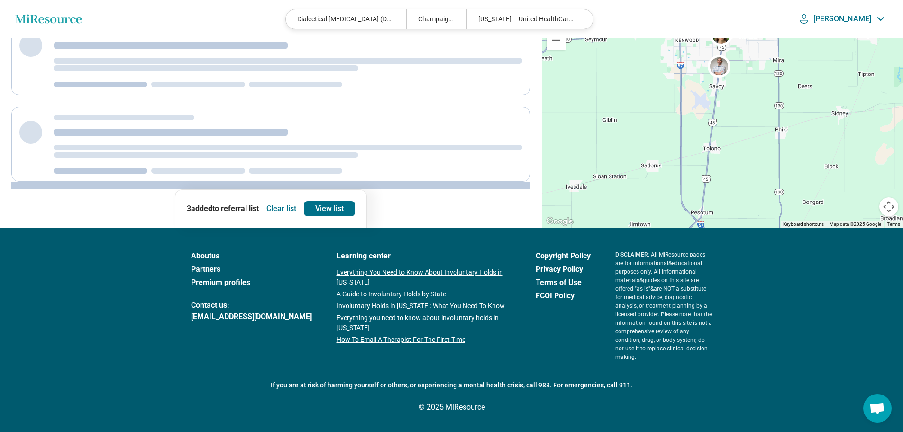
scroll to position [0, 0]
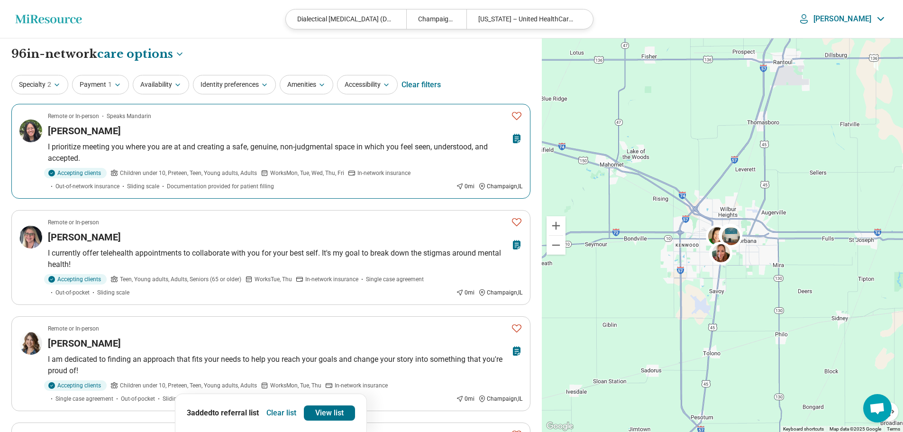
click at [515, 113] on icon "Favorite" at bounding box center [516, 115] width 11 height 11
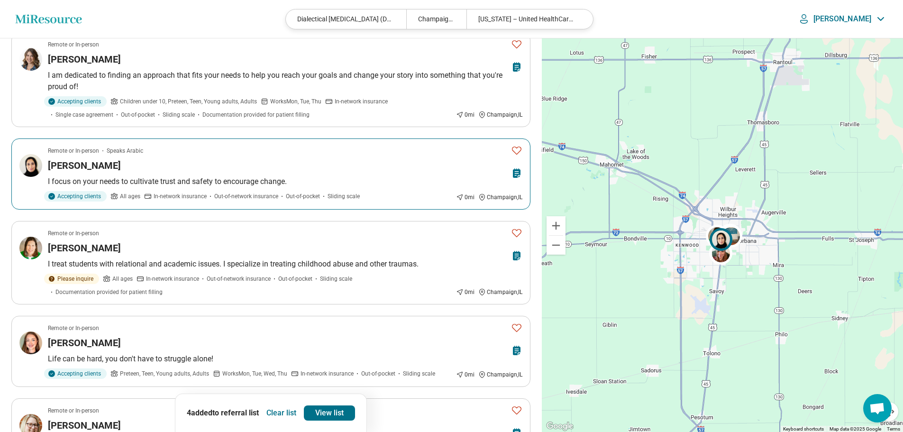
scroll to position [284, 0]
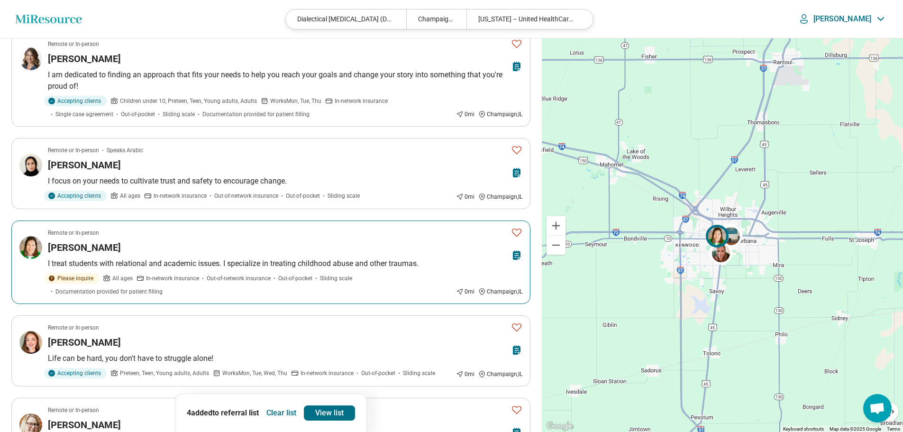
click at [515, 229] on icon "Favorite" at bounding box center [516, 232] width 9 height 8
click at [358, 263] on p "I treat students with relational and academic issues. I specialize in treating …" at bounding box center [285, 263] width 474 height 11
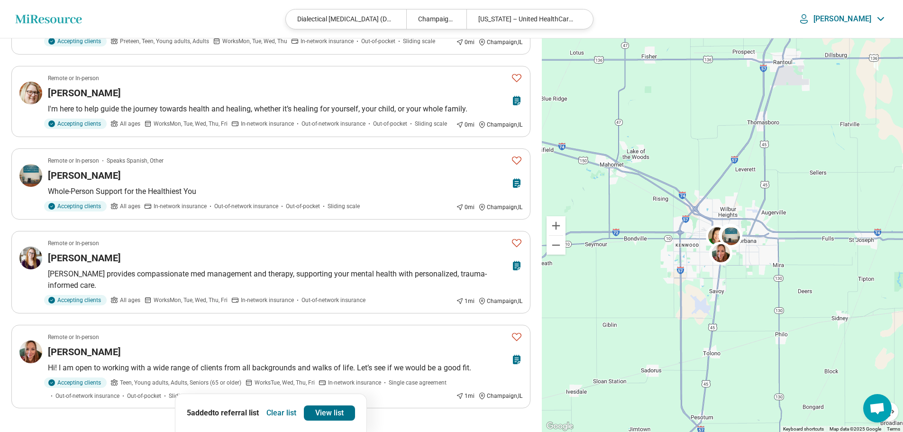
scroll to position [663, 0]
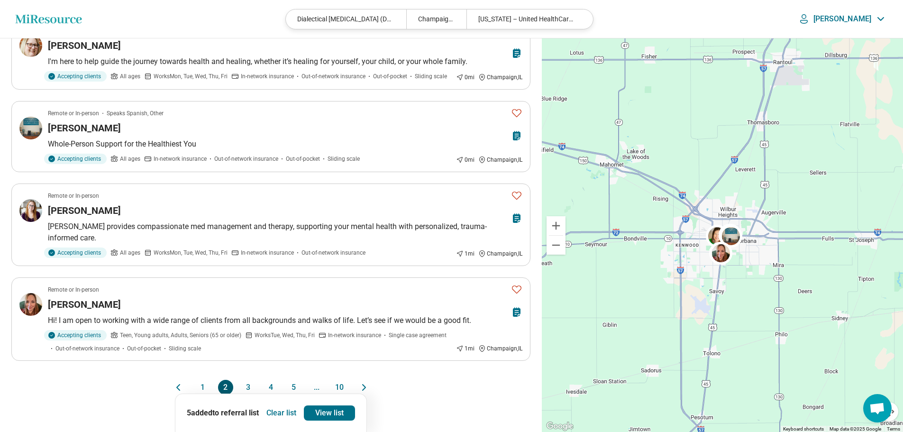
click at [364, 384] on icon "Next page" at bounding box center [364, 387] width 3 height 6
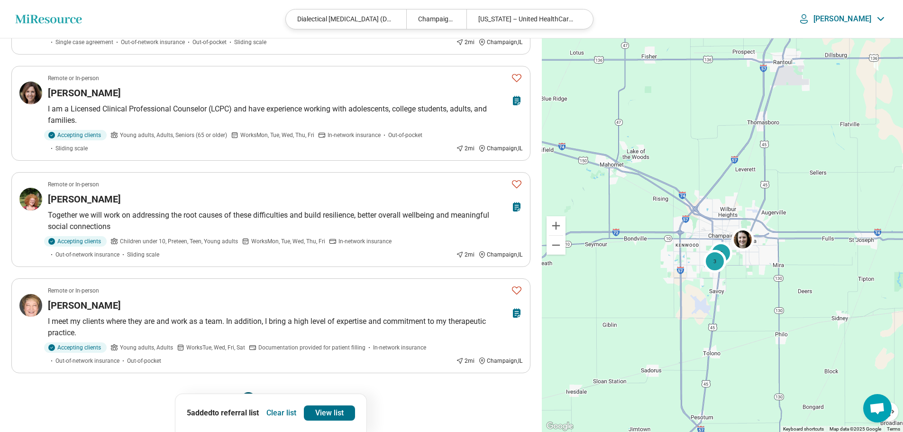
scroll to position [758, 0]
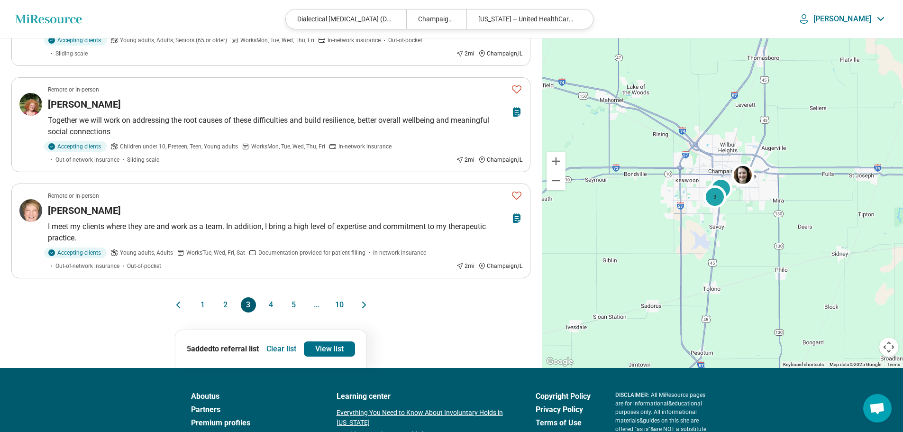
click at [360, 304] on icon "Next page" at bounding box center [363, 304] width 11 height 11
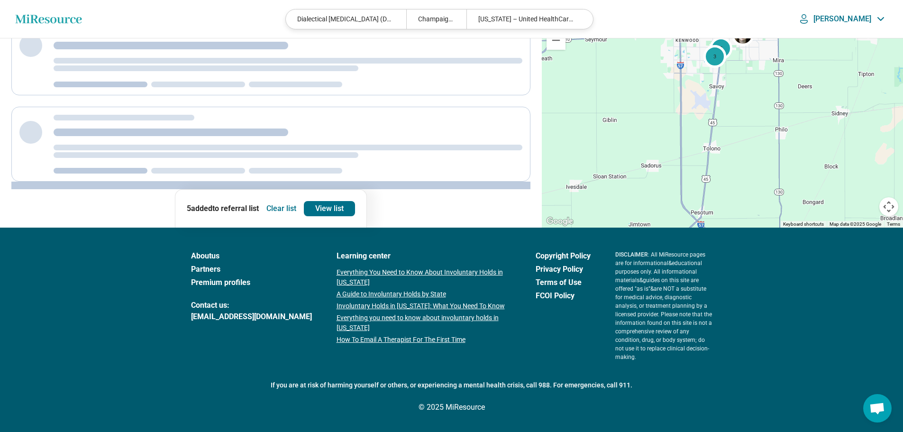
scroll to position [0, 0]
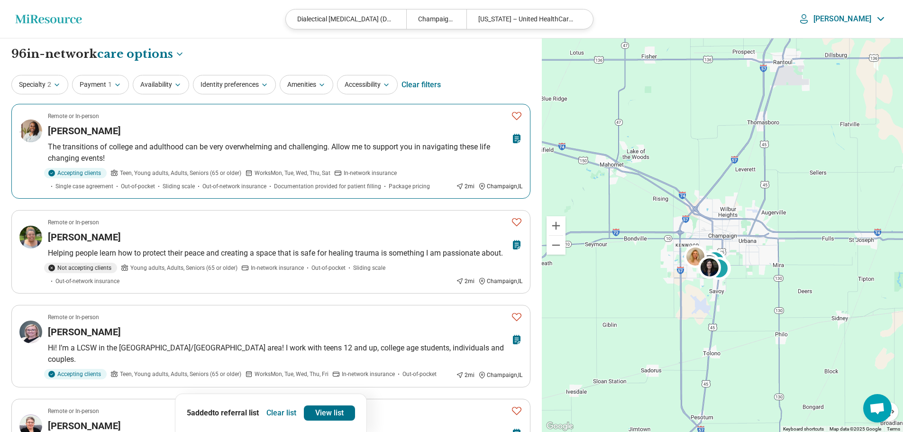
click at [381, 146] on p "The transitions of college and adulthood can be very overwhelming and challengi…" at bounding box center [285, 152] width 474 height 23
click at [55, 91] on button "Specialty 2" at bounding box center [39, 84] width 57 height 19
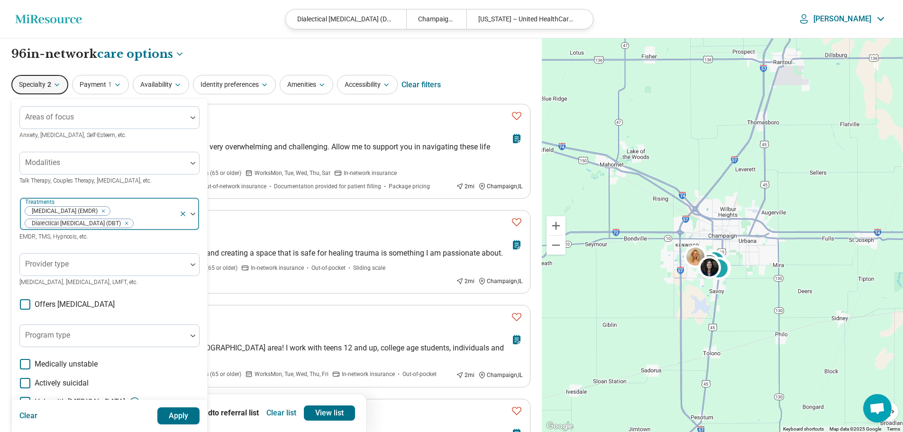
click at [127, 227] on icon "Remove [object Object]" at bounding box center [124, 223] width 7 height 7
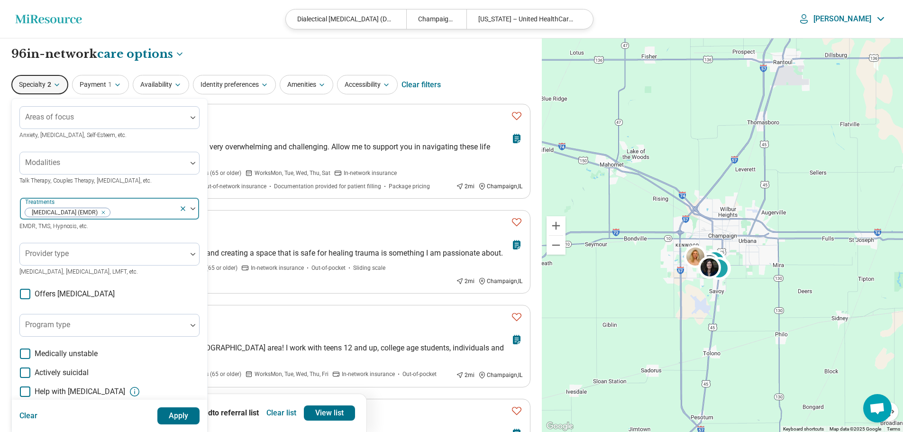
click at [173, 411] on button "Apply" at bounding box center [178, 415] width 43 height 17
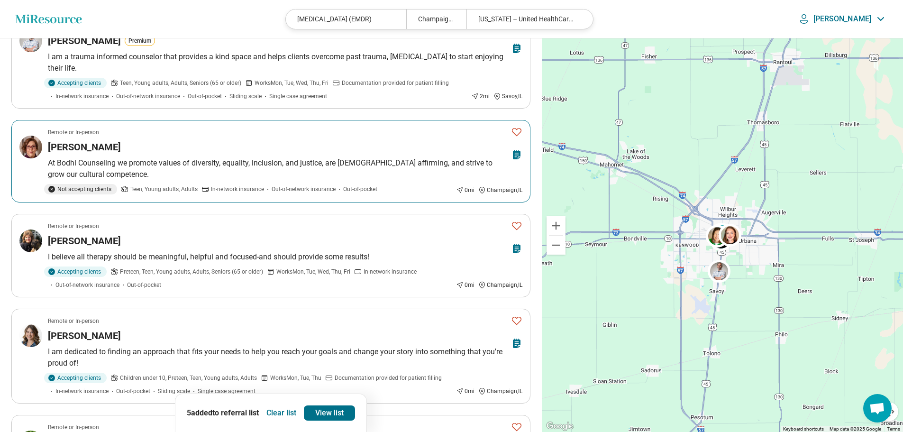
scroll to position [190, 0]
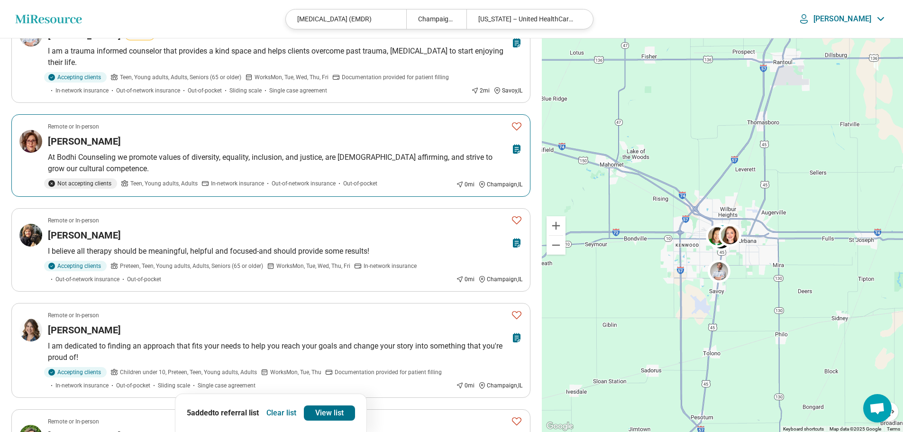
click at [514, 123] on icon "Favorite" at bounding box center [516, 126] width 9 height 8
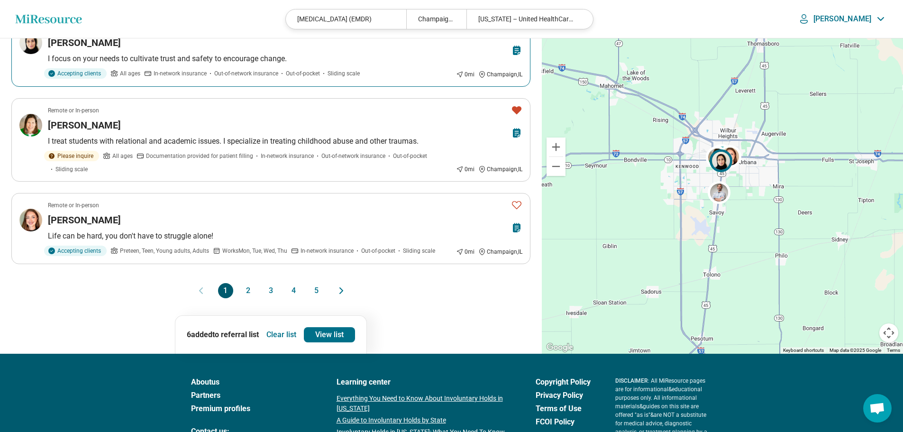
scroll to position [806, 0]
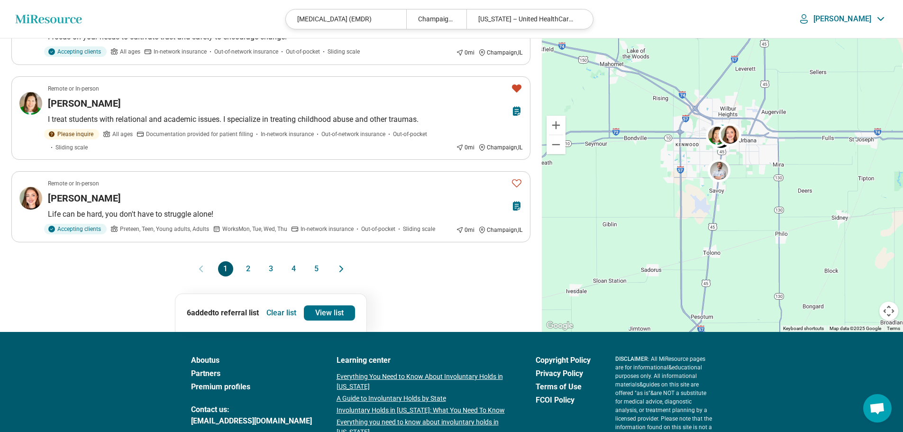
click at [339, 269] on icon "Next page" at bounding box center [341, 268] width 11 height 11
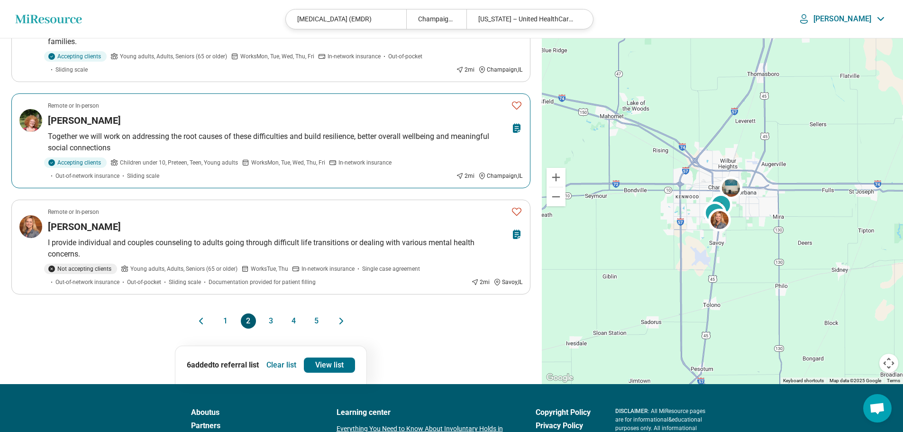
scroll to position [758, 0]
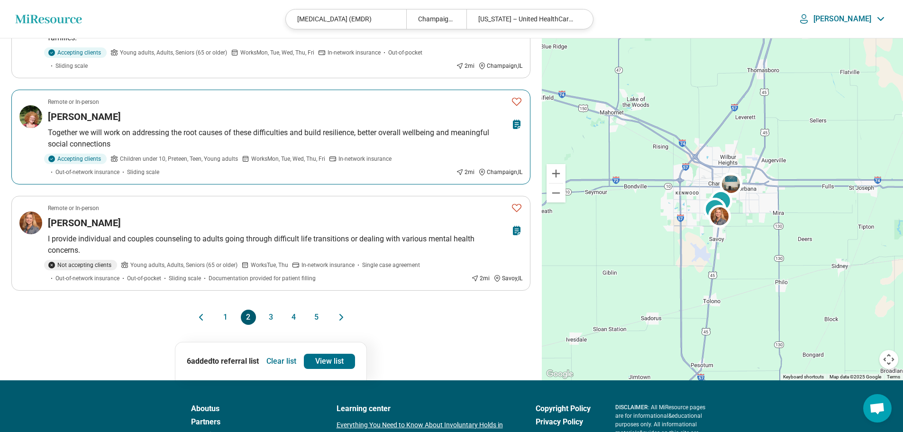
click at [310, 130] on p "Together we will work on addressing the root causes of these difficulties and b…" at bounding box center [285, 138] width 474 height 23
click at [514, 204] on icon "Favorite" at bounding box center [516, 208] width 9 height 8
click at [522, 199] on button "Favorite" at bounding box center [516, 207] width 19 height 19
click at [516, 100] on icon "Favorite" at bounding box center [516, 101] width 11 height 11
click at [342, 319] on icon "Next page" at bounding box center [341, 316] width 11 height 11
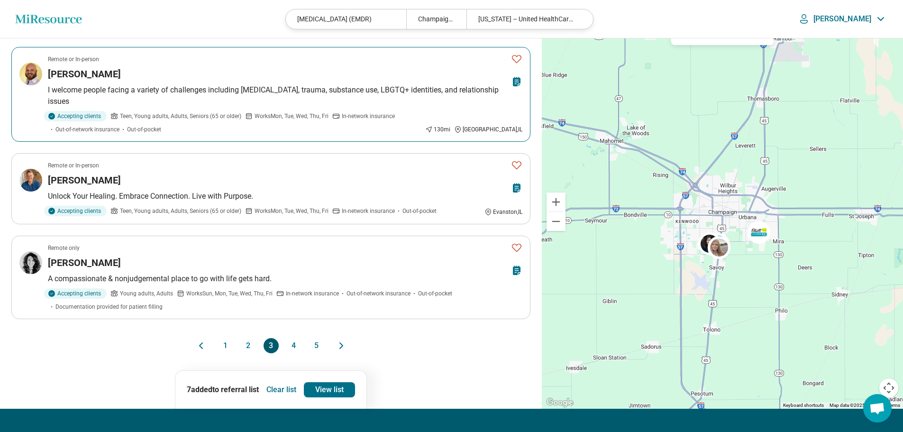
scroll to position [711, 0]
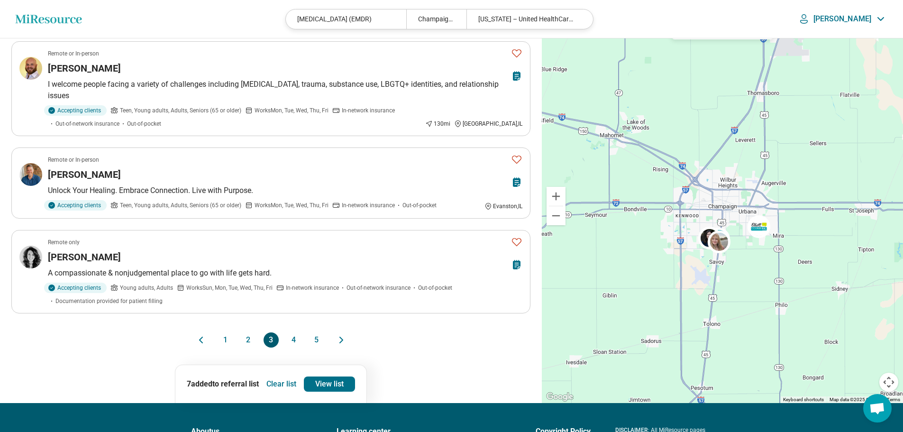
click at [343, 341] on icon "Next page" at bounding box center [341, 339] width 11 height 11
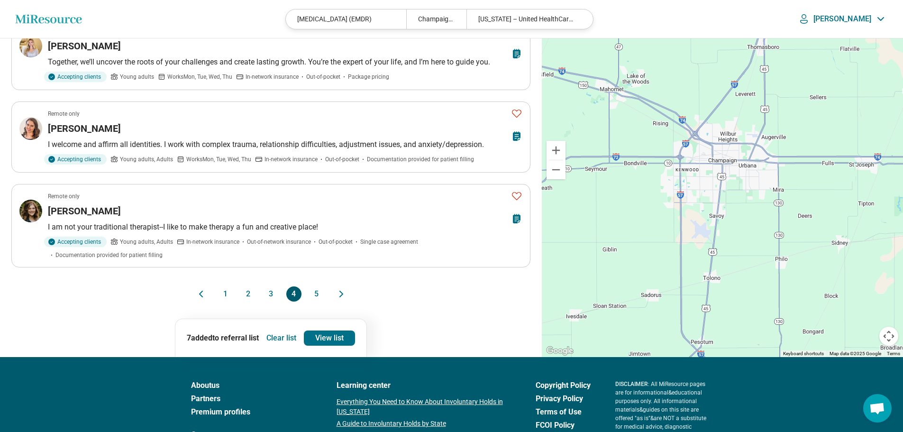
scroll to position [758, 0]
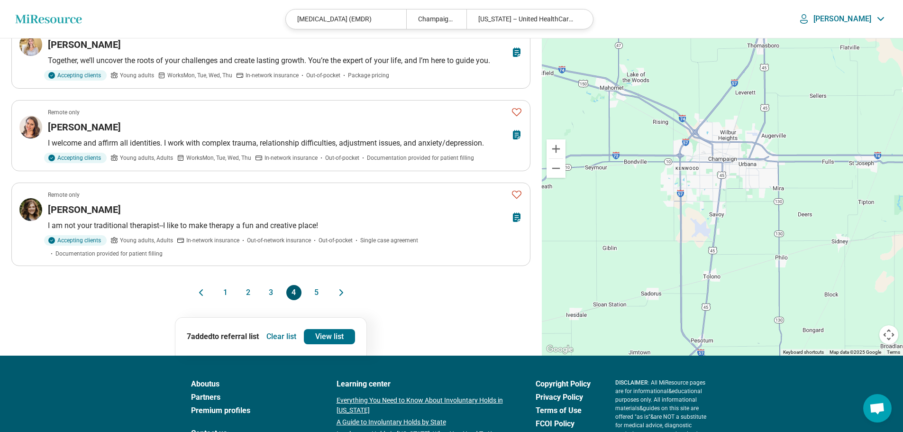
click at [343, 287] on icon "Next page" at bounding box center [341, 292] width 11 height 11
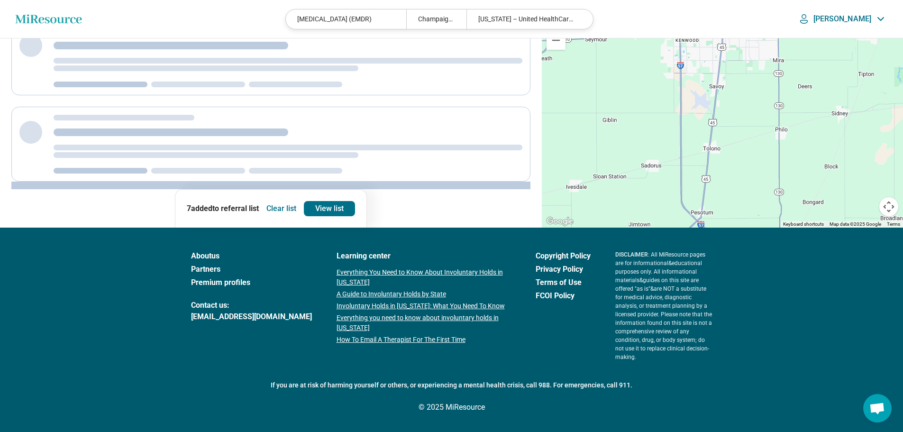
scroll to position [0, 0]
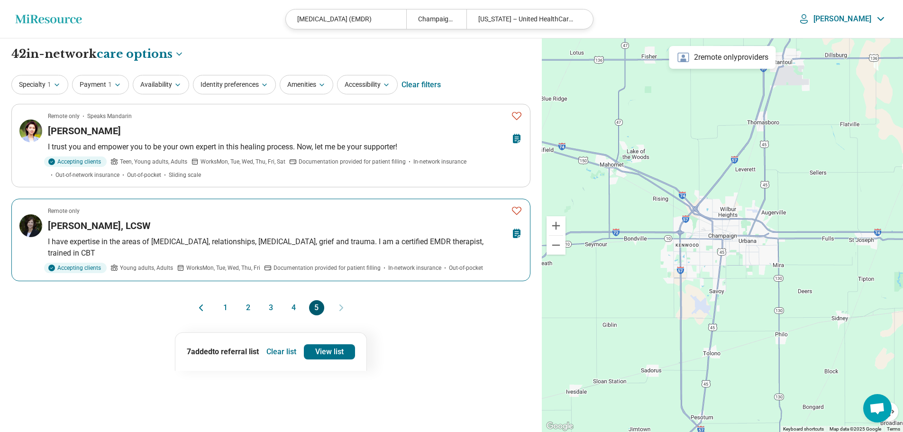
click at [518, 207] on icon "Favorite" at bounding box center [516, 210] width 11 height 11
click at [230, 310] on button "1" at bounding box center [225, 307] width 15 height 15
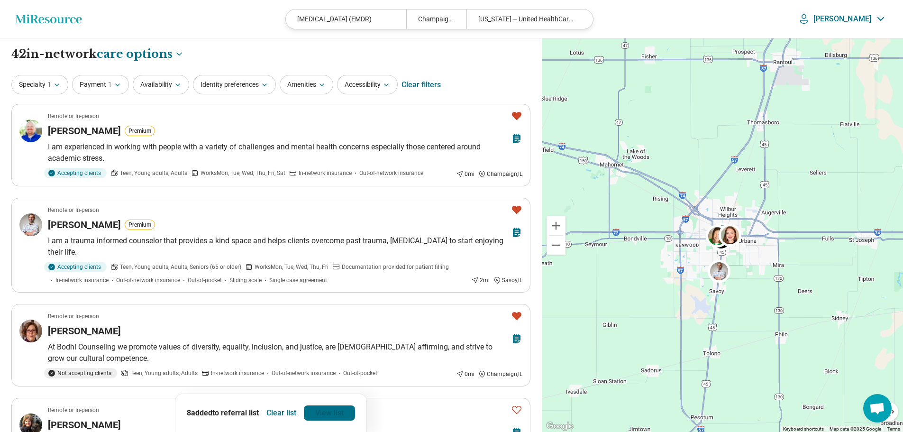
click at [325, 413] on link "View list" at bounding box center [329, 412] width 51 height 15
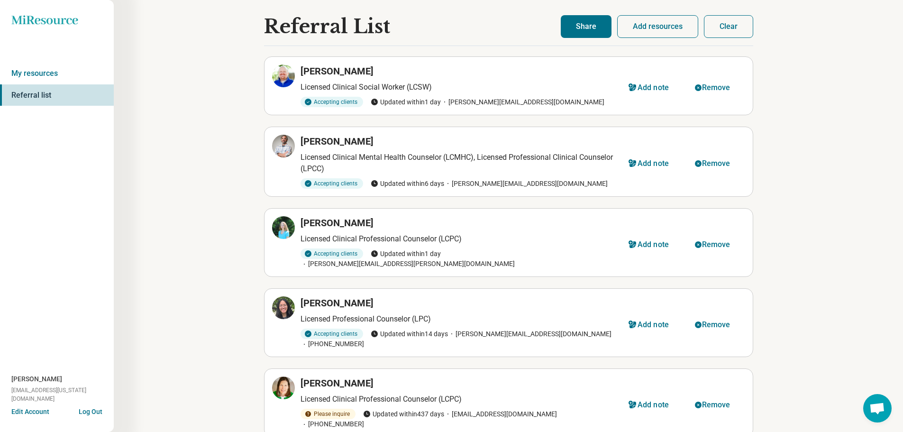
click at [586, 30] on button "Share" at bounding box center [586, 26] width 51 height 23
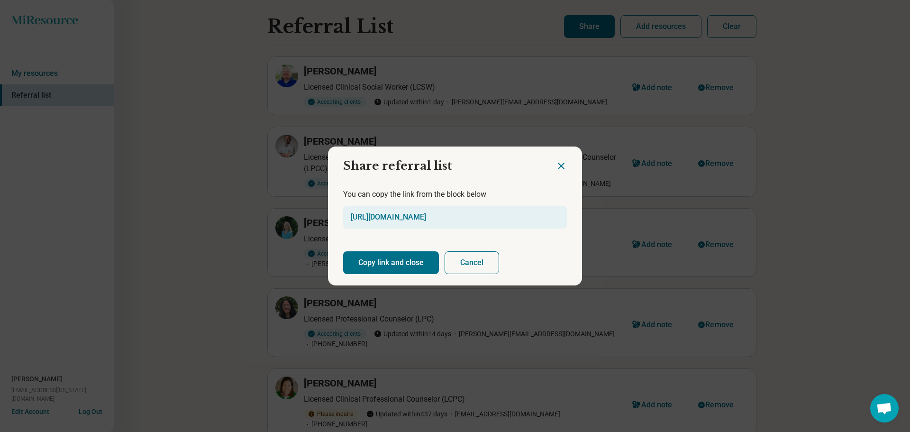
click at [375, 257] on button "Copy link and close" at bounding box center [391, 262] width 96 height 23
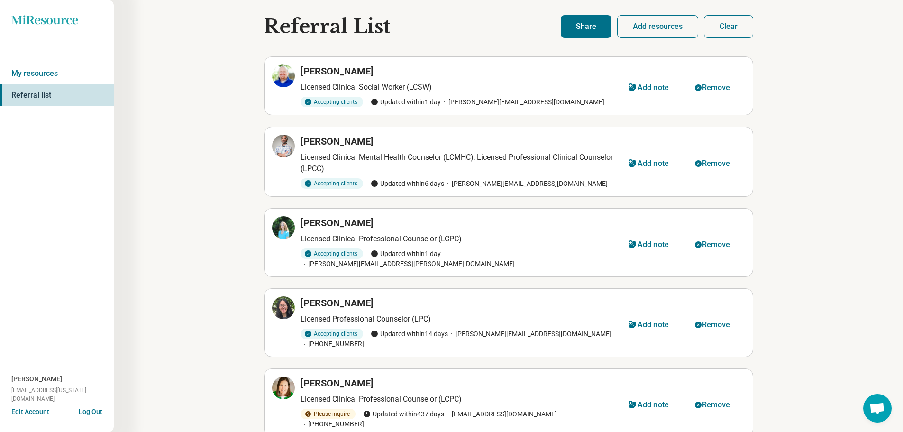
click at [55, 19] on icon at bounding box center [44, 19] width 66 height 9
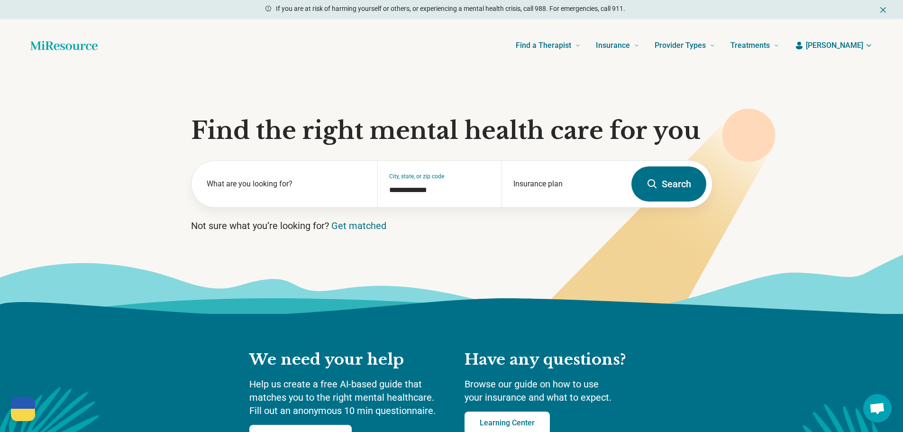
click at [863, 45] on button "[PERSON_NAME]" at bounding box center [833, 45] width 78 height 11
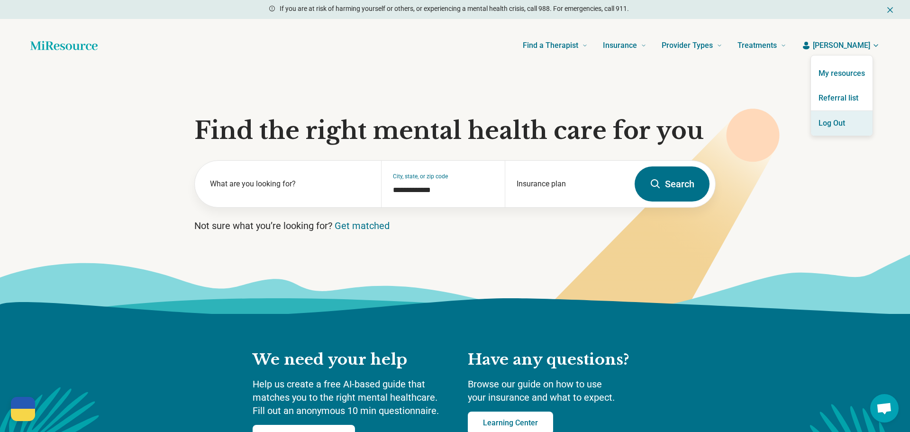
click at [836, 130] on button "Log Out" at bounding box center [842, 123] width 62 height 25
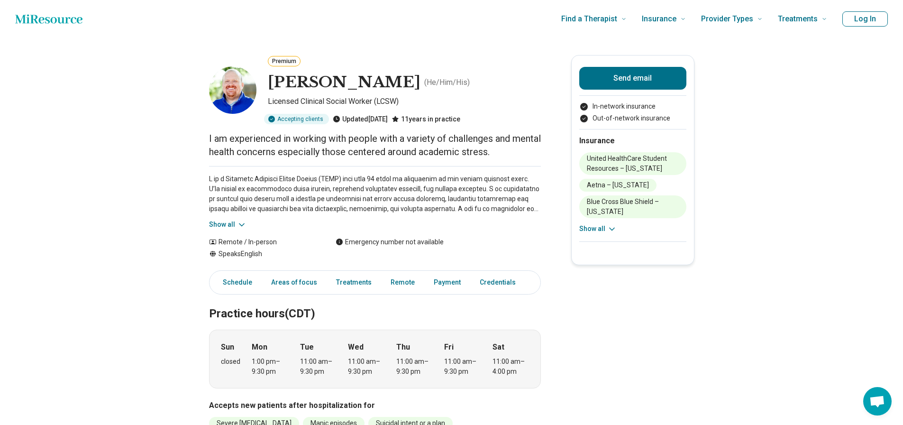
click at [880, 25] on button "Log In" at bounding box center [864, 18] width 45 height 15
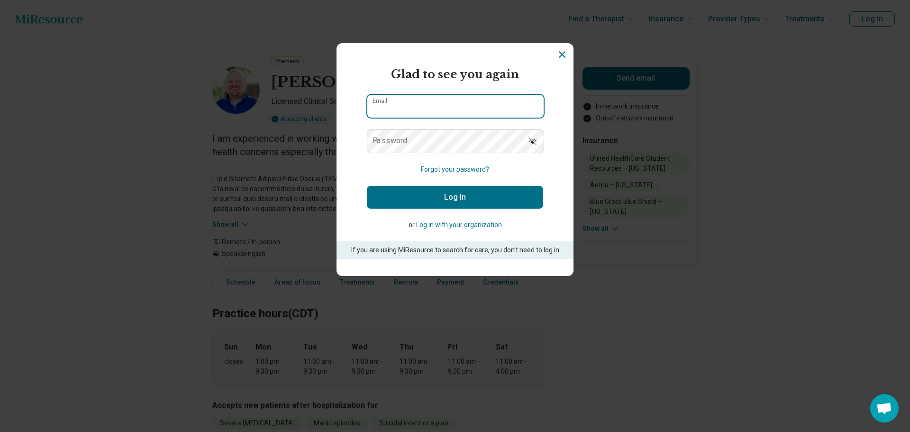
click at [481, 104] on input "Email" at bounding box center [455, 106] width 176 height 23
type input "**********"
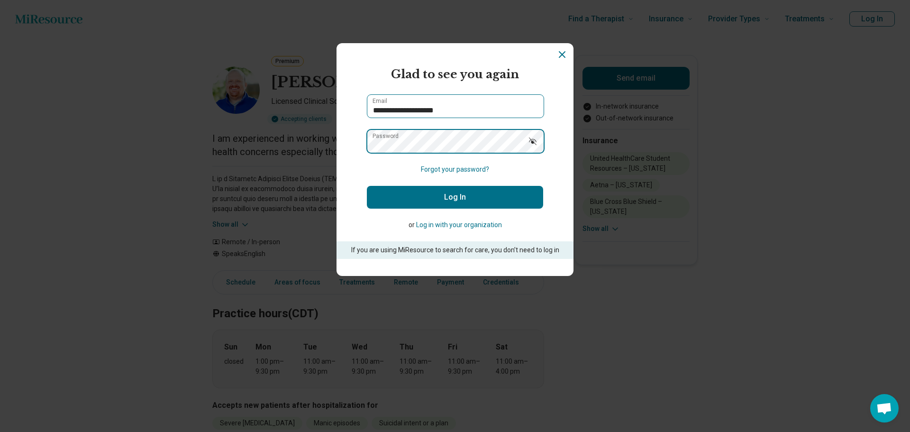
click at [367, 186] on button "Log In" at bounding box center [455, 197] width 176 height 23
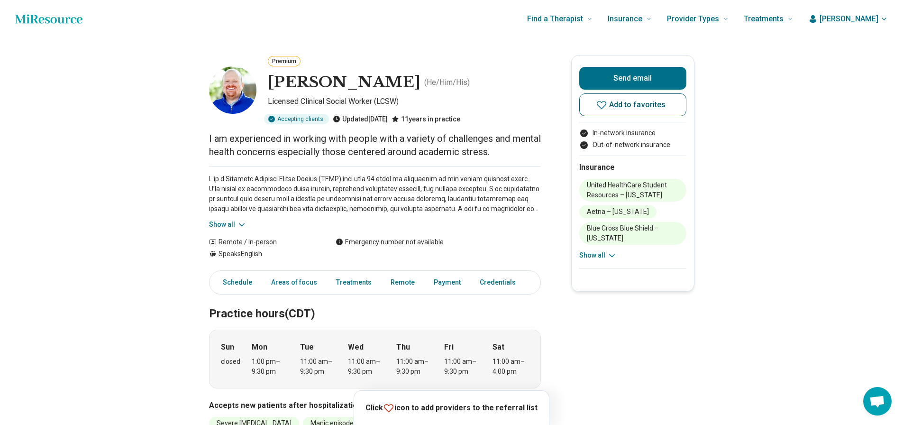
click at [607, 103] on icon at bounding box center [601, 104] width 11 height 11
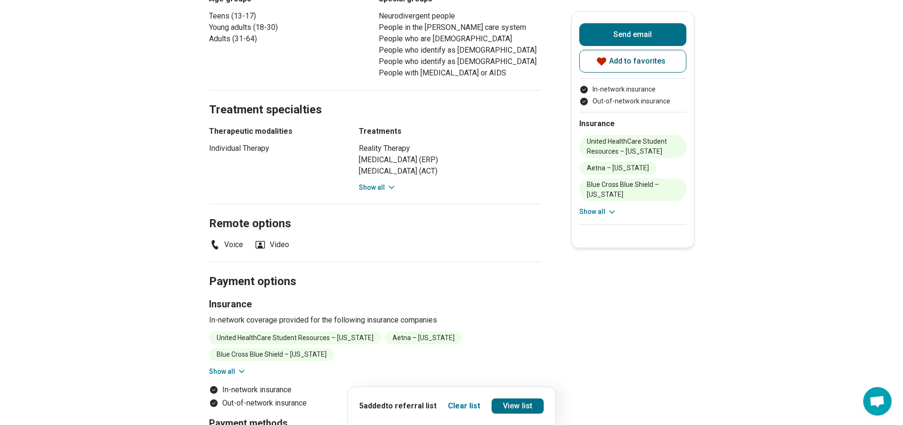
scroll to position [569, 0]
click at [378, 186] on button "Show all" at bounding box center [377, 188] width 37 height 10
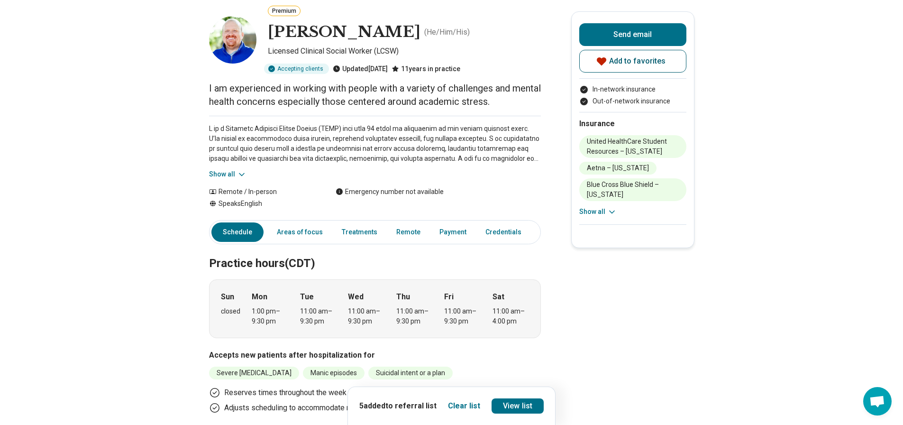
scroll to position [47, 0]
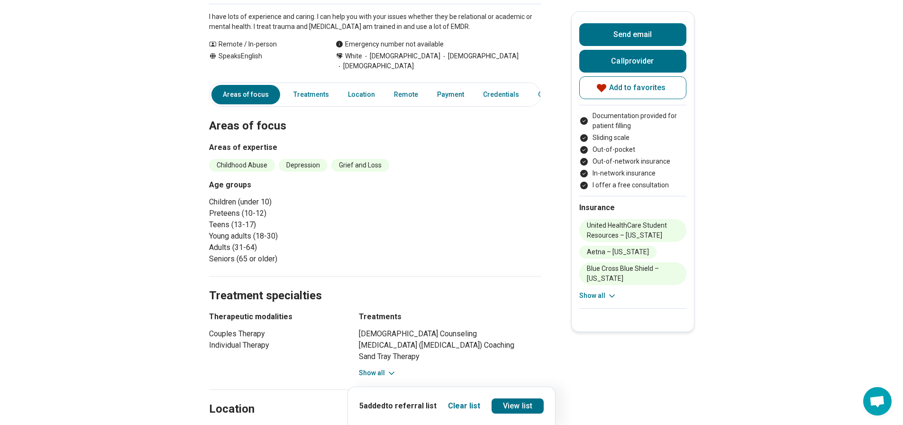
scroll to position [190, 0]
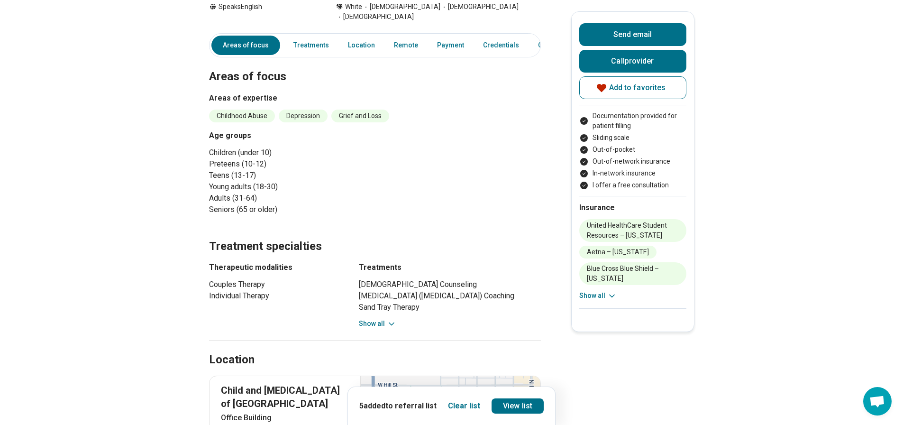
click at [386, 326] on button "Show all" at bounding box center [377, 323] width 37 height 10
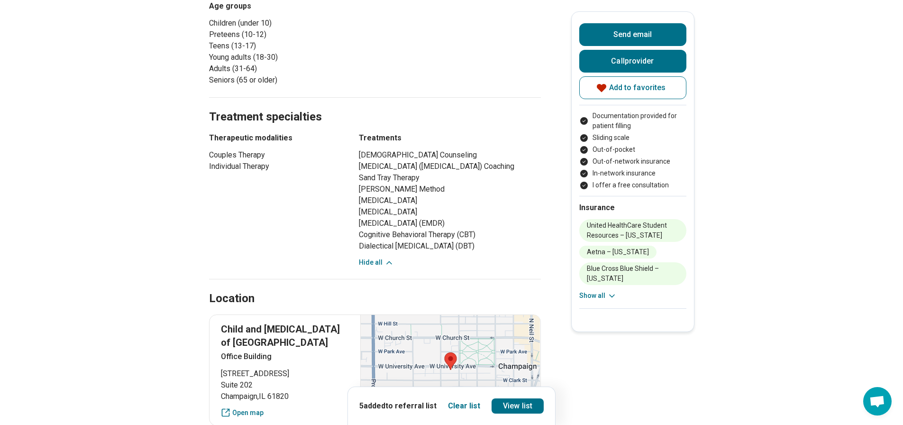
scroll to position [332, 0]
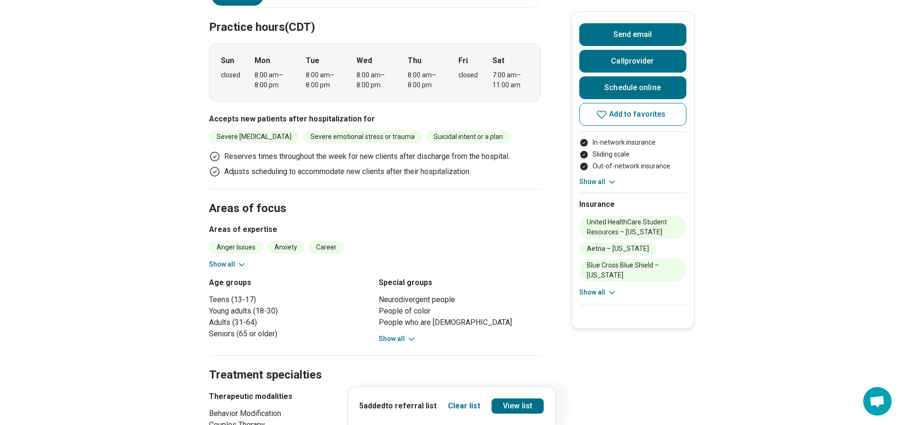
scroll to position [427, 0]
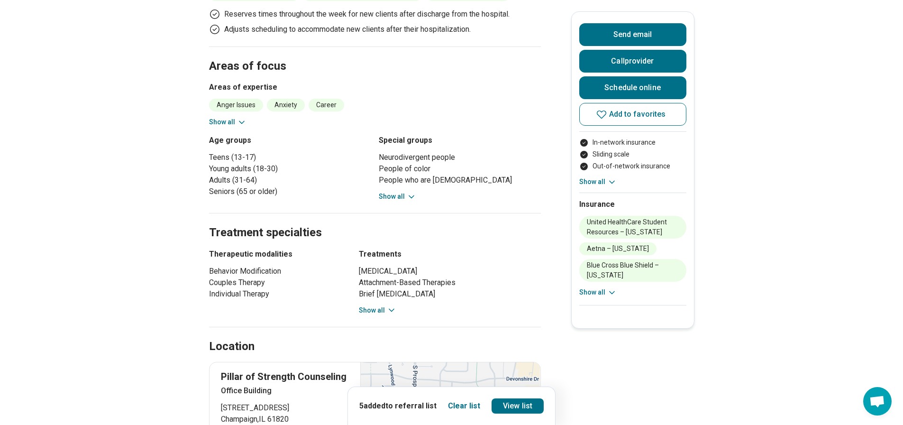
click at [372, 305] on button "Show all" at bounding box center [377, 310] width 37 height 10
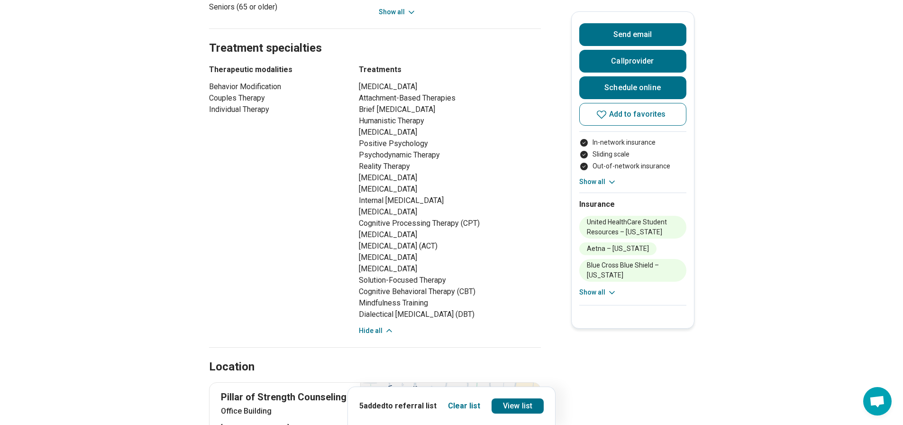
scroll to position [616, 0]
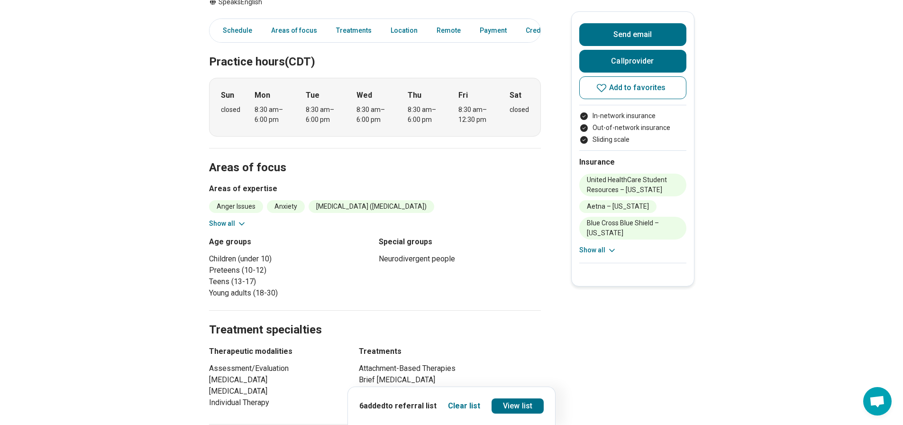
scroll to position [332, 0]
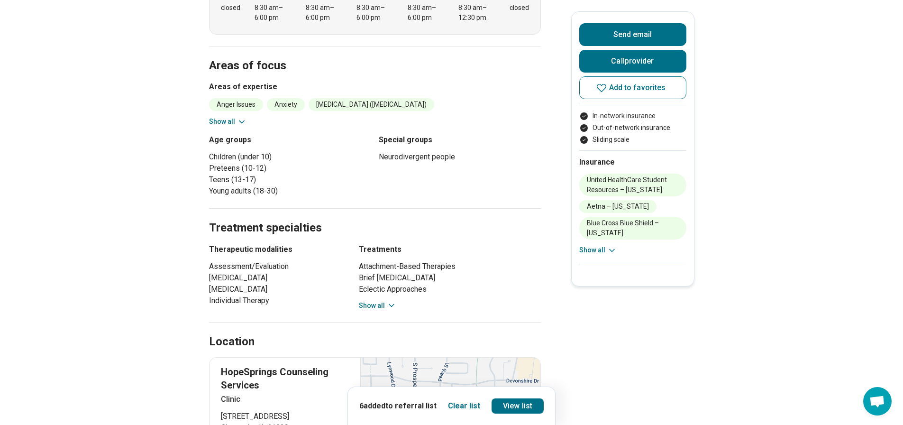
click at [389, 303] on icon at bounding box center [391, 304] width 9 height 9
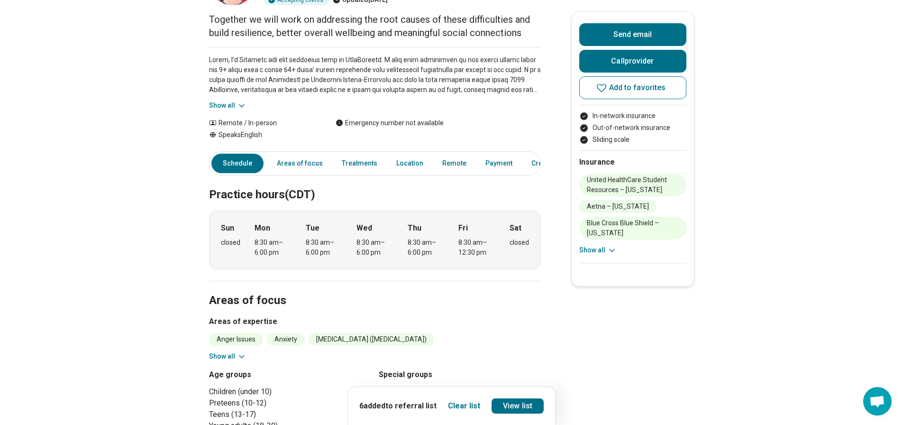
scroll to position [0, 0]
